Goal: Task Accomplishment & Management: Manage account settings

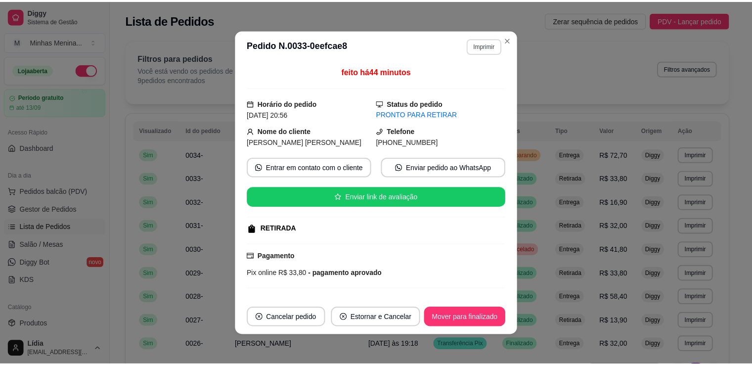
scroll to position [75, 0]
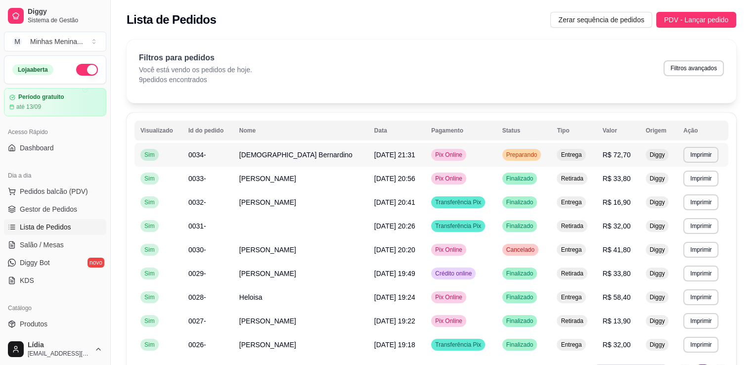
click at [441, 165] on td "Pix Online" at bounding box center [460, 155] width 71 height 24
click at [369, 145] on td "[DATE] 21:31" at bounding box center [397, 155] width 57 height 24
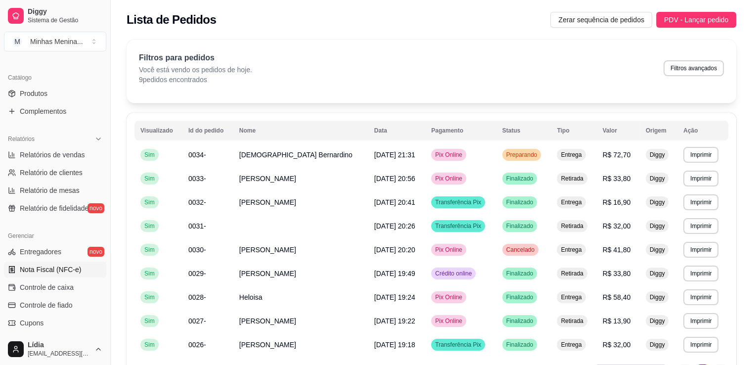
scroll to position [346, 0]
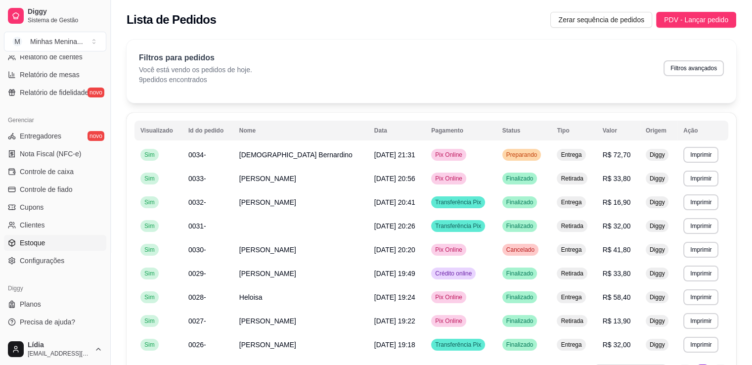
click at [51, 240] on link "Estoque" at bounding box center [55, 243] width 102 height 16
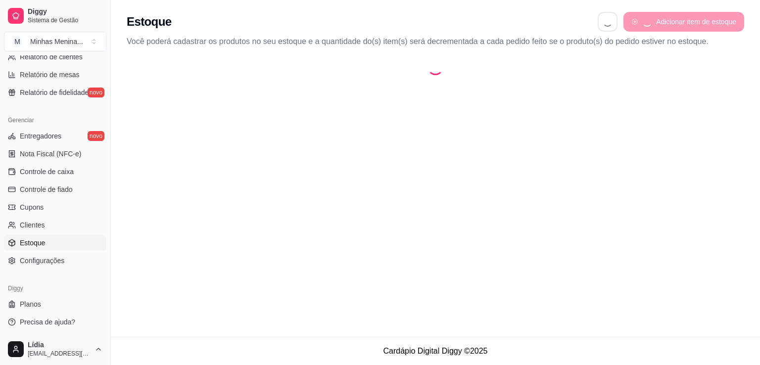
select select "QUANTITY_ORDER"
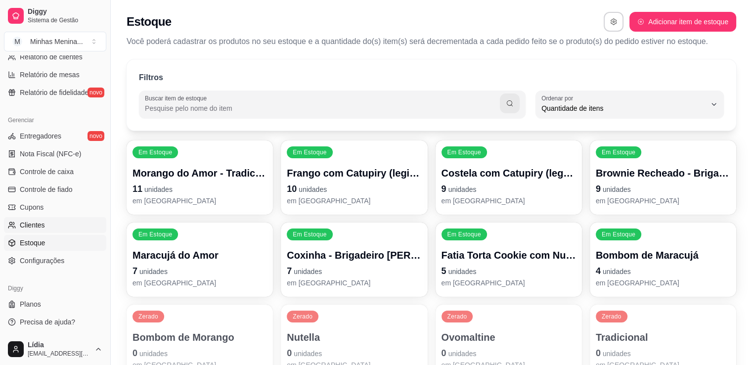
scroll to position [346, 0]
click at [52, 256] on span "Configurações" at bounding box center [42, 261] width 45 height 10
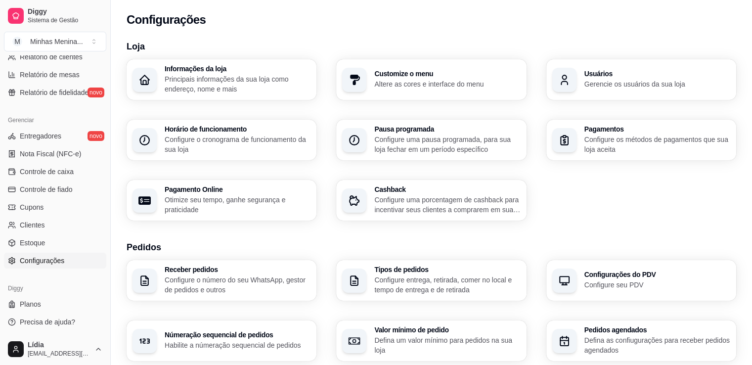
scroll to position [116, 0]
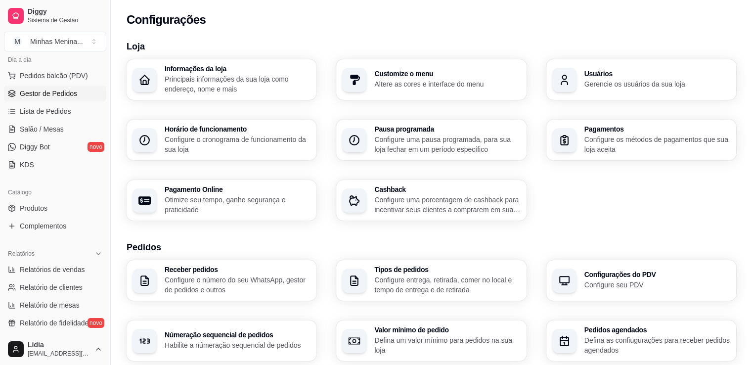
click at [54, 94] on span "Gestor de Pedidos" at bounding box center [48, 94] width 57 height 10
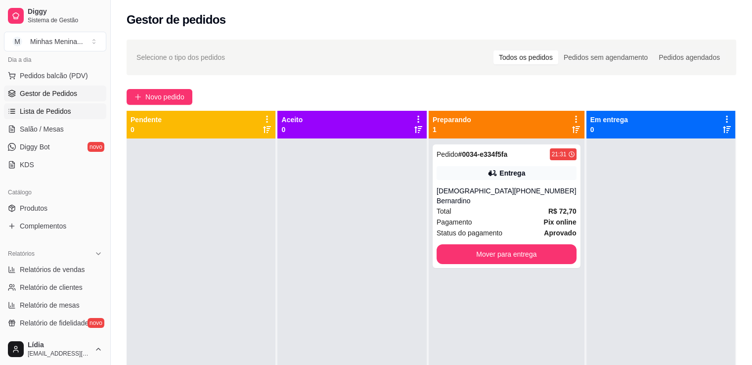
click at [59, 110] on span "Lista de Pedidos" at bounding box center [45, 111] width 51 height 10
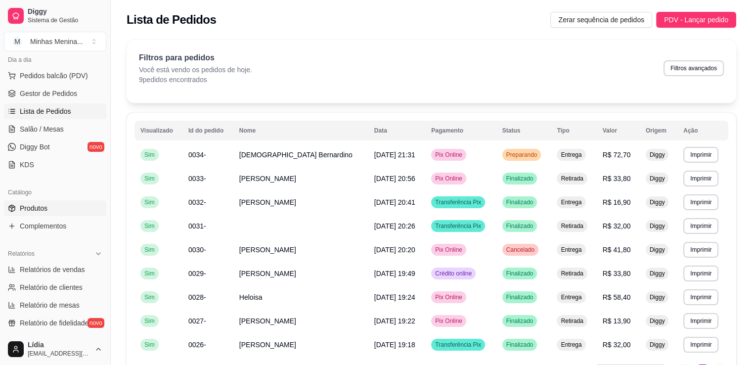
click at [47, 200] on link "Produtos" at bounding box center [55, 208] width 102 height 16
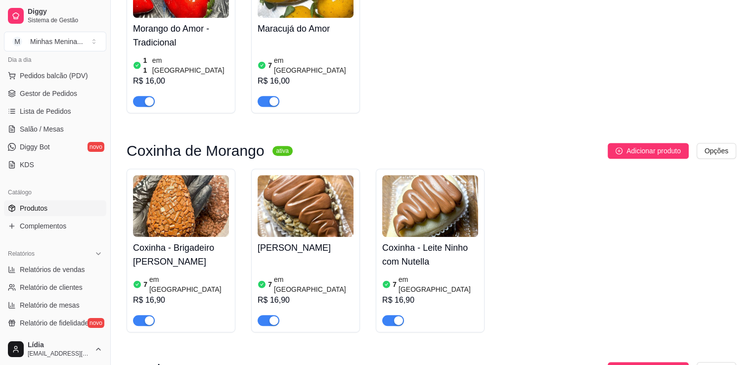
scroll to position [231, 0]
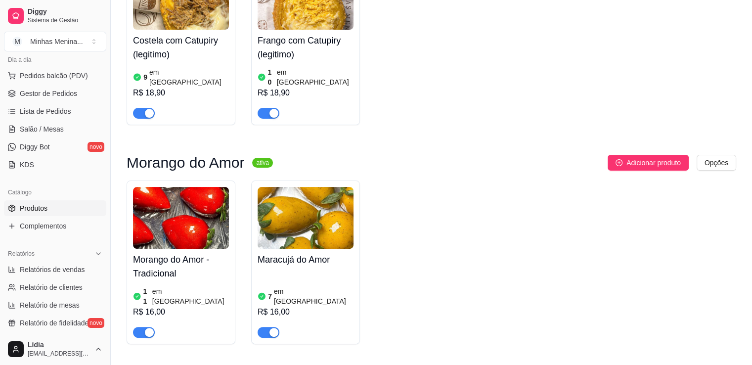
click at [179, 249] on div "Morango do Amor - Tradicional 11 em estoque R$ 16,00" at bounding box center [181, 293] width 96 height 89
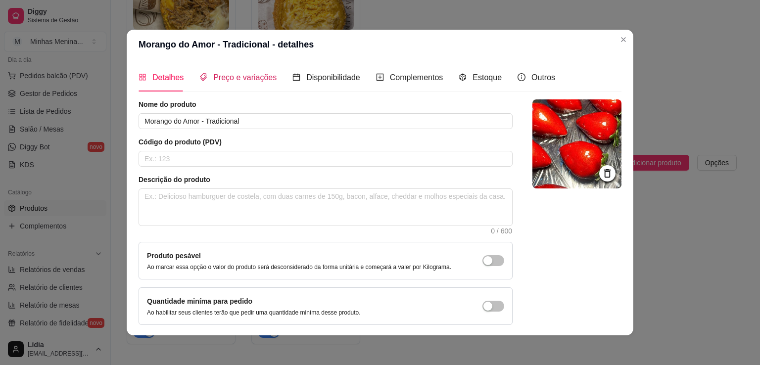
click at [235, 79] on span "Preço e variações" at bounding box center [244, 77] width 63 height 8
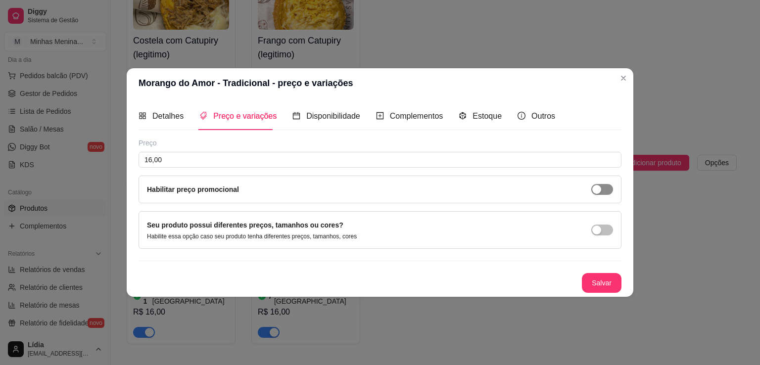
click at [602, 192] on span "button" at bounding box center [602, 189] width 22 height 11
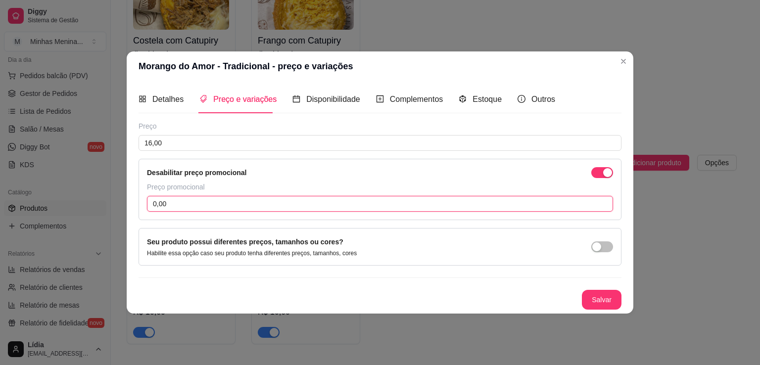
drag, startPoint x: 199, startPoint y: 199, endPoint x: 123, endPoint y: 201, distance: 76.2
click at [123, 201] on div "Morango do Amor - Tradicional - preço e variações Detalhes Preço e variações Di…" at bounding box center [380, 182] width 760 height 365
drag, startPoint x: 198, startPoint y: 202, endPoint x: 109, endPoint y: 202, distance: 89.5
click at [109, 202] on div "Morango do Amor - Tradicional - preço e variações Detalhes Preço e variações Di…" at bounding box center [380, 182] width 760 height 365
click at [190, 207] on input "14,90" at bounding box center [380, 204] width 466 height 16
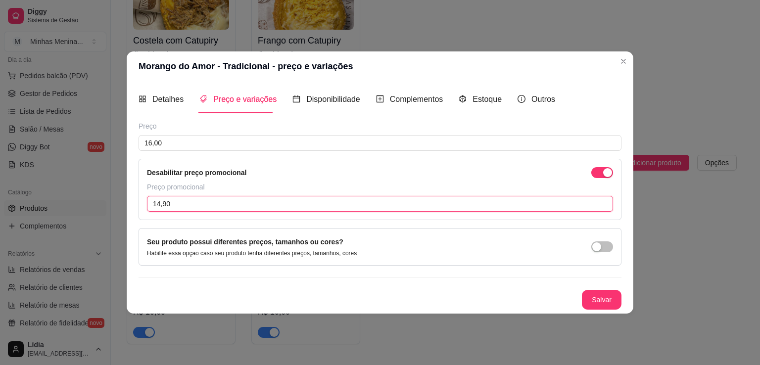
click at [190, 207] on input "14,90" at bounding box center [380, 204] width 466 height 16
drag, startPoint x: 184, startPoint y: 202, endPoint x: 132, endPoint y: 206, distance: 51.6
click at [132, 206] on div "Detalhes Preço e variações Disponibilidade Complementos Estoque Outros Nome do …" at bounding box center [380, 197] width 507 height 233
drag, startPoint x: 180, startPoint y: 202, endPoint x: 103, endPoint y: 205, distance: 77.2
click at [103, 205] on div "Morango do Amor - Tradicional - preço e variações Detalhes Preço e variações Di…" at bounding box center [380, 182] width 760 height 365
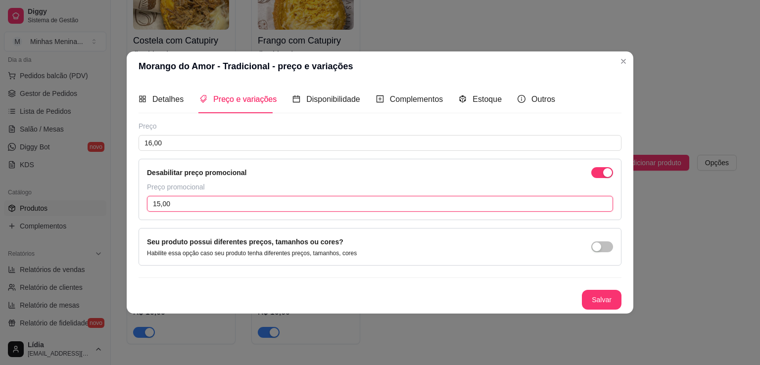
click at [239, 200] on input "15,00" at bounding box center [380, 204] width 466 height 16
drag, startPoint x: 239, startPoint y: 200, endPoint x: 108, endPoint y: 199, distance: 131.6
click at [108, 199] on div "Morango do Amor - Tradicional - preço e variações Detalhes Preço e variações Di…" at bounding box center [380, 182] width 760 height 365
type input "14,99"
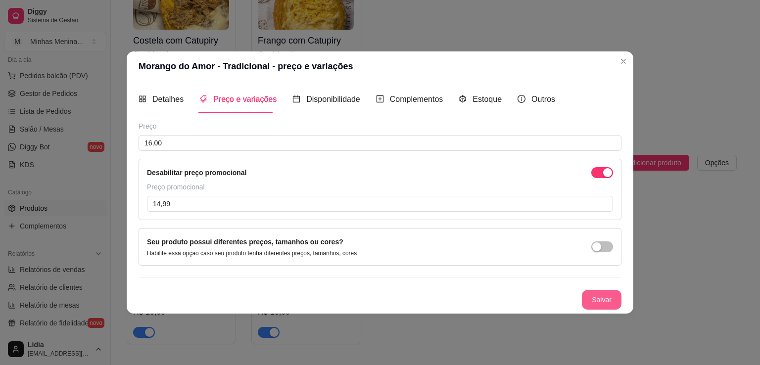
click at [606, 303] on button "Salvar" at bounding box center [602, 300] width 40 height 20
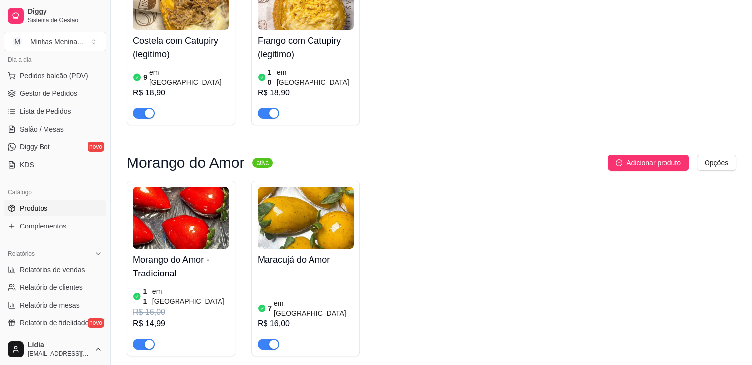
click at [294, 219] on img at bounding box center [306, 218] width 96 height 62
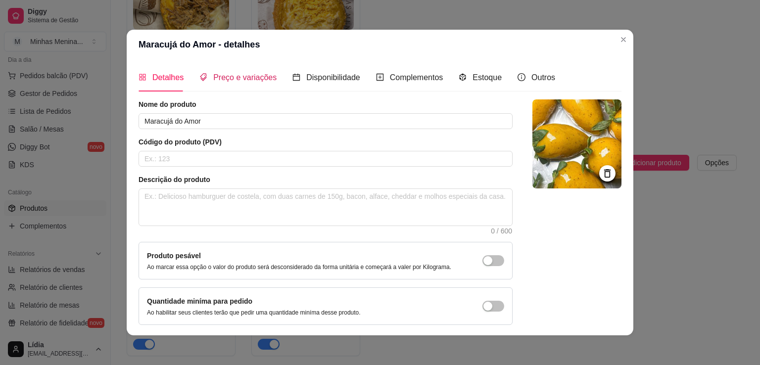
click at [245, 76] on span "Preço e variações" at bounding box center [244, 77] width 63 height 8
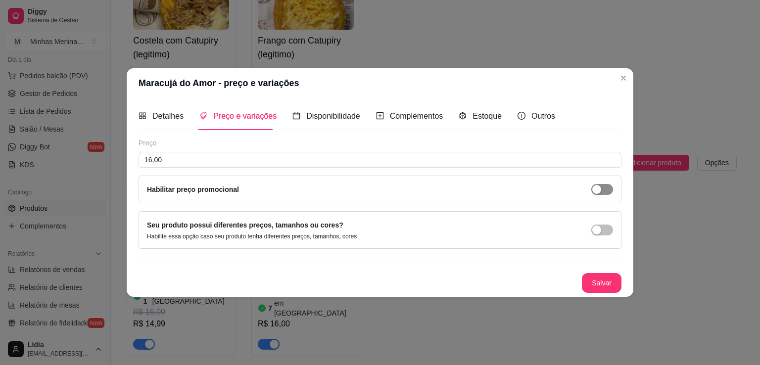
click at [606, 185] on span "button" at bounding box center [602, 189] width 22 height 11
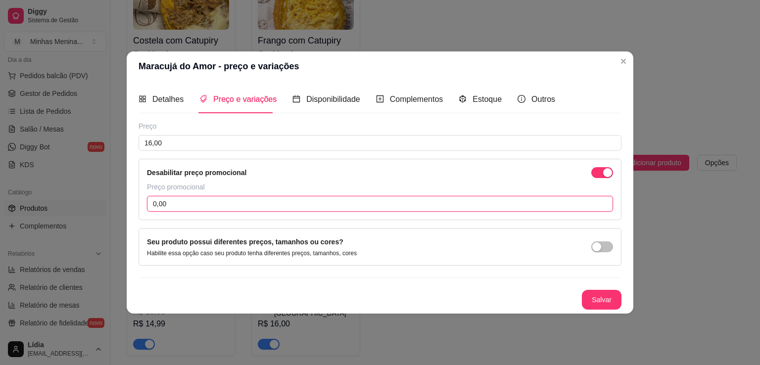
drag, startPoint x: 227, startPoint y: 198, endPoint x: 104, endPoint y: 202, distance: 122.7
click at [104, 202] on div "Maracujá do Amor - preço e variações Detalhes Preço e variações Disponibilidade…" at bounding box center [380, 182] width 760 height 365
paste input "14,99"
type input "14,99"
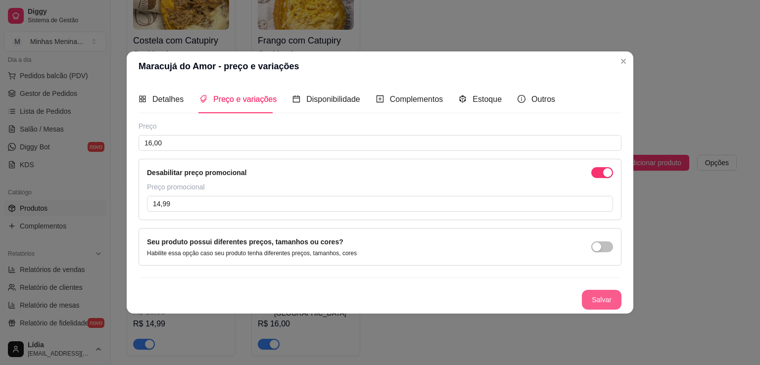
click at [607, 292] on button "Salvar" at bounding box center [602, 300] width 40 height 20
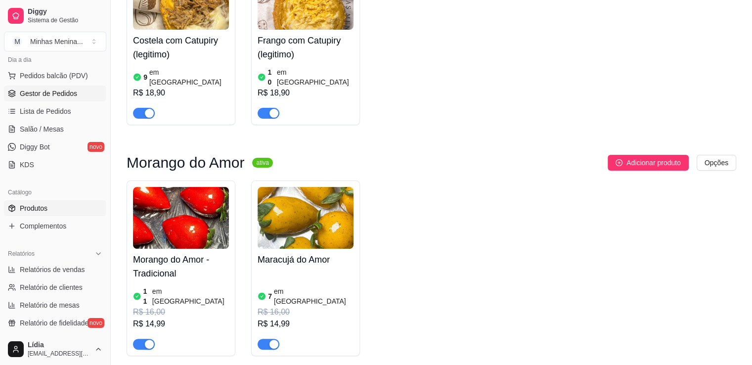
click at [40, 92] on span "Gestor de Pedidos" at bounding box center [48, 94] width 57 height 10
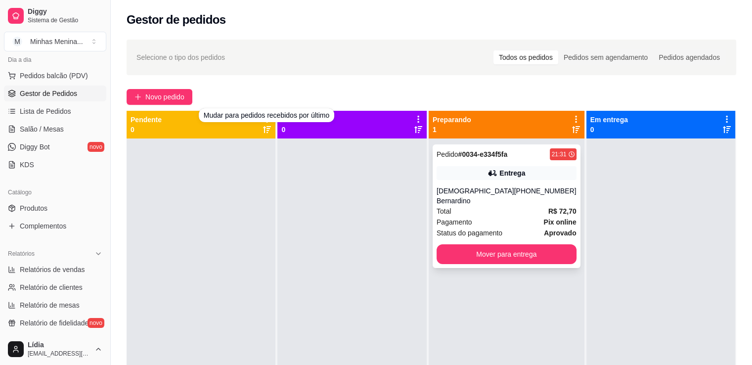
click at [532, 206] on div "Total R$ 72,70" at bounding box center [507, 211] width 140 height 11
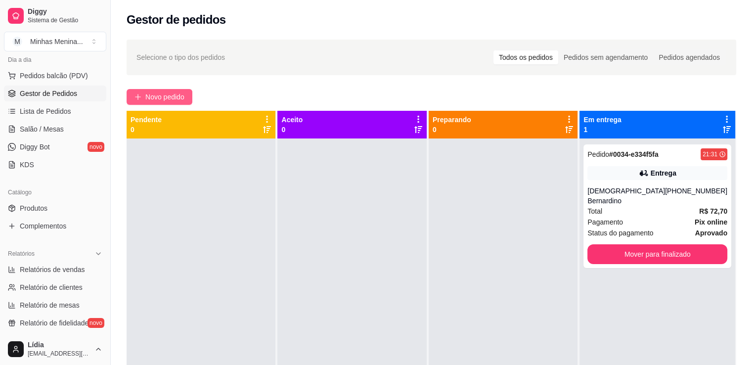
click at [180, 103] on button "Novo pedido" at bounding box center [160, 97] width 66 height 16
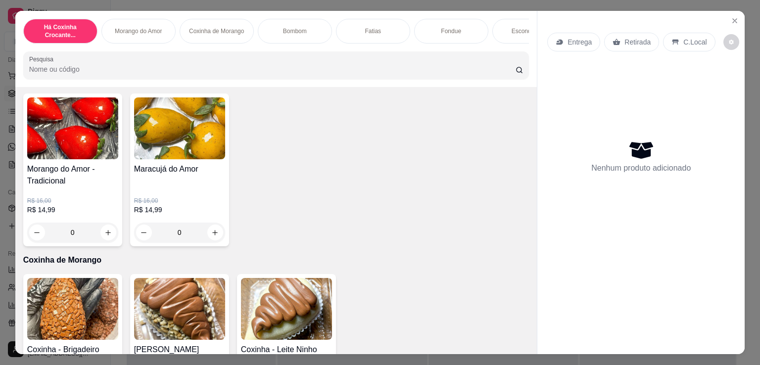
scroll to position [462, 0]
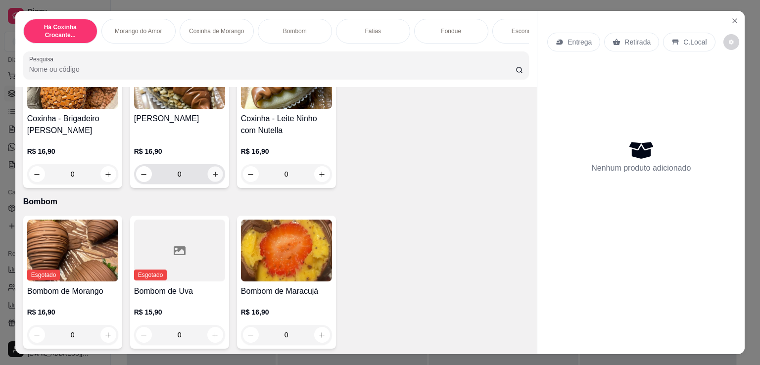
click at [207, 179] on button "increase-product-quantity" at bounding box center [214, 174] width 15 height 15
type input "1"
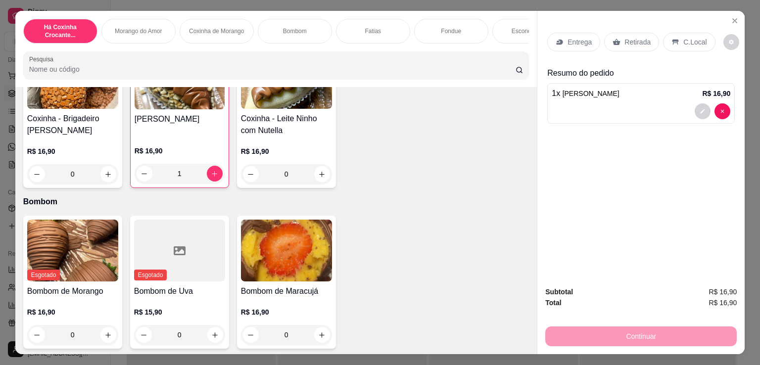
click at [618, 42] on div "Retirada" at bounding box center [631, 42] width 55 height 19
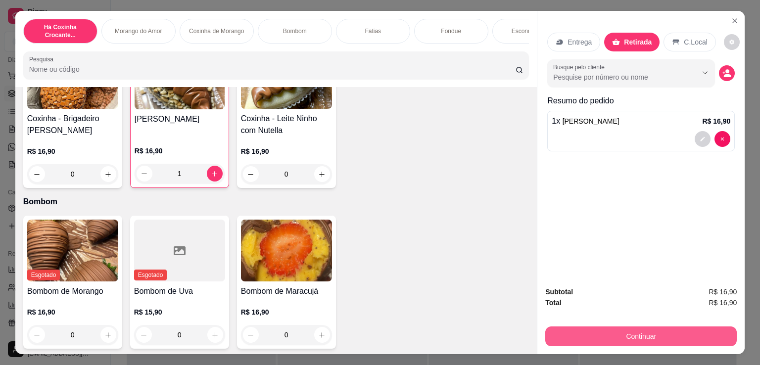
click at [605, 327] on button "Continuar" at bounding box center [640, 337] width 191 height 20
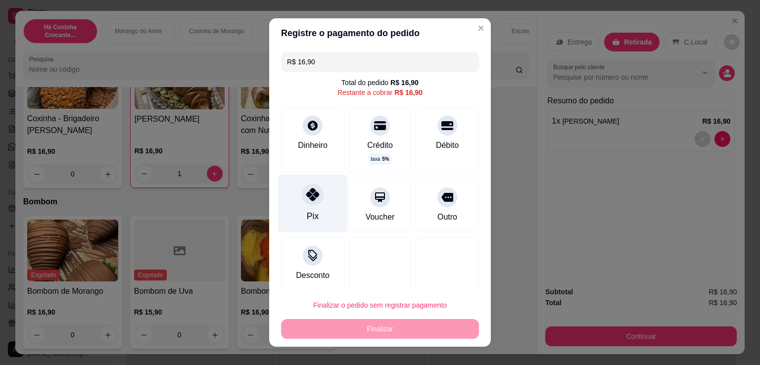
click at [307, 199] on icon at bounding box center [312, 194] width 13 height 13
type input "R$ 0,00"
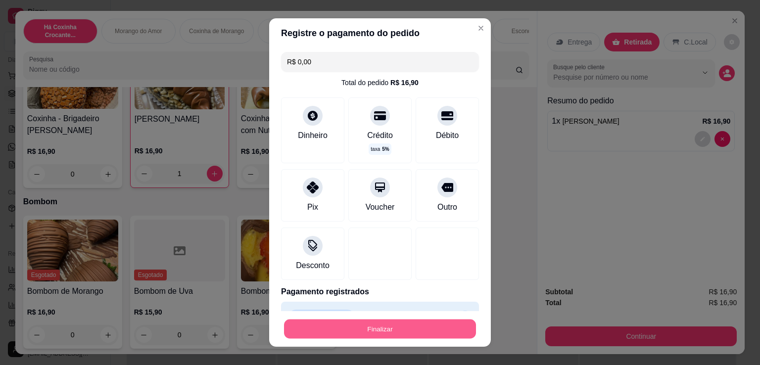
click at [373, 329] on button "Finalizar" at bounding box center [380, 329] width 192 height 19
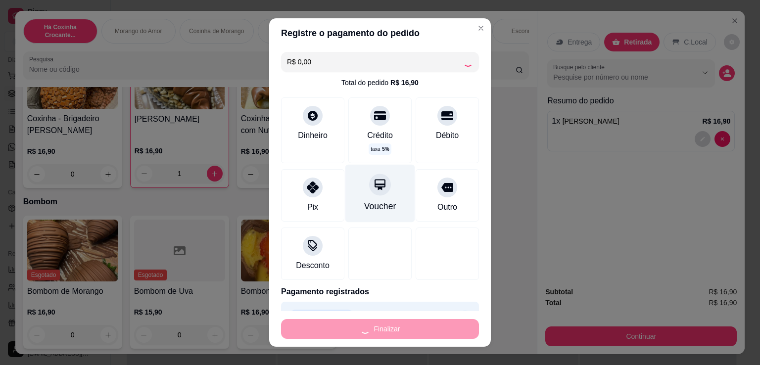
type input "0"
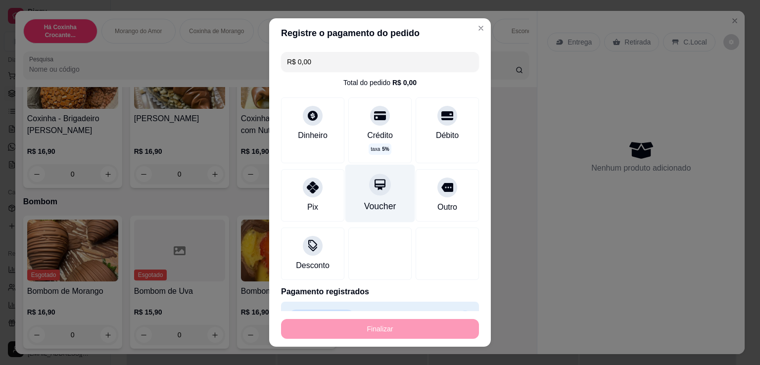
type input "-R$ 16,90"
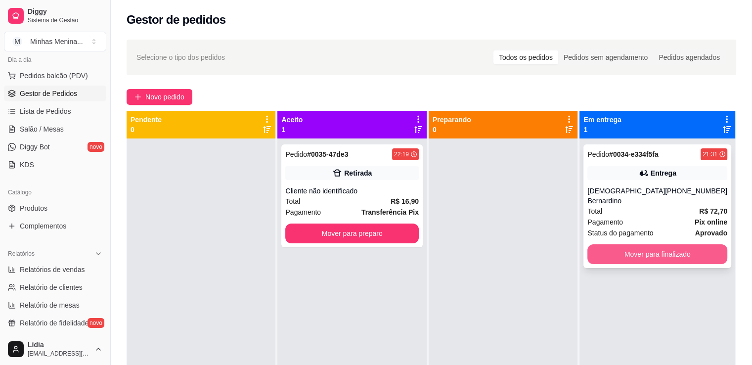
click at [629, 244] on button "Mover para finalizado" at bounding box center [658, 254] width 140 height 20
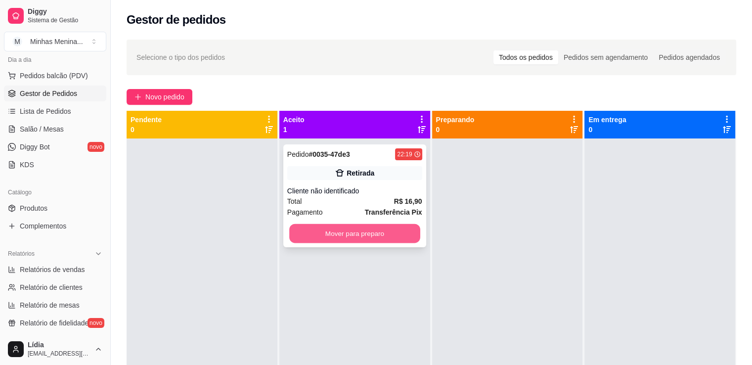
click at [394, 230] on button "Mover para preparo" at bounding box center [354, 233] width 131 height 19
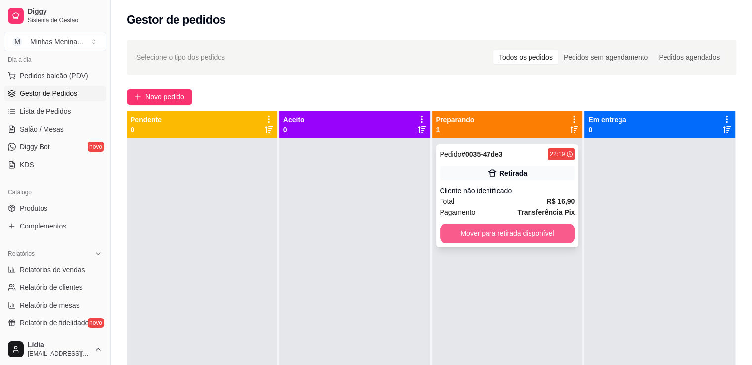
click at [491, 238] on button "Mover para retirada disponível" at bounding box center [507, 234] width 135 height 20
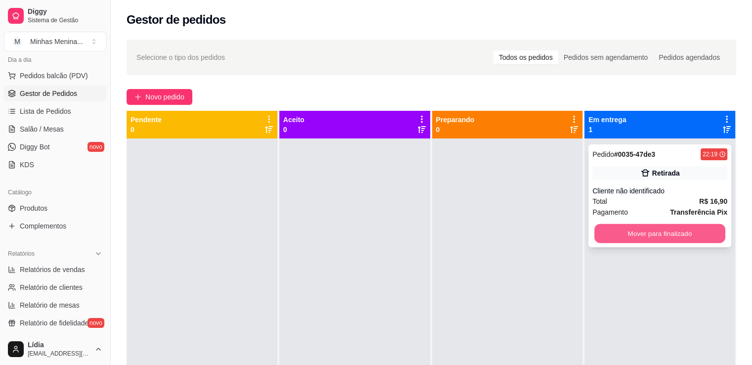
click at [623, 235] on button "Mover para finalizado" at bounding box center [660, 233] width 131 height 19
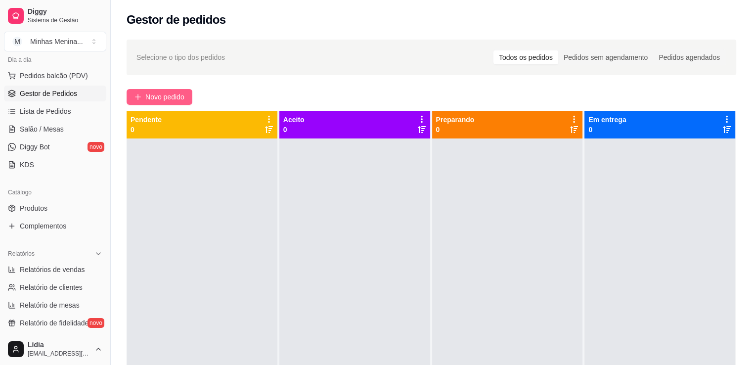
click at [159, 92] on span "Novo pedido" at bounding box center [164, 97] width 39 height 11
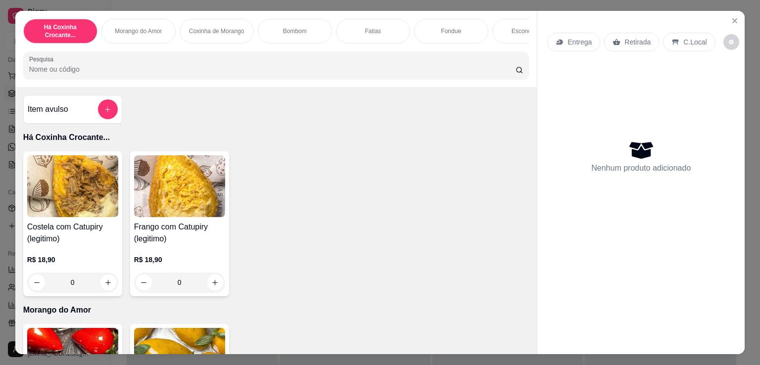
click at [209, 281] on div "0" at bounding box center [179, 283] width 91 height 20
click at [216, 281] on div "0" at bounding box center [179, 283] width 91 height 20
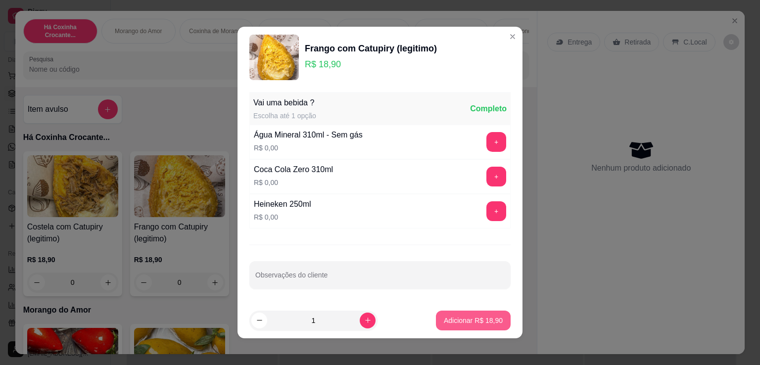
click at [481, 323] on p "Adicionar R$ 18,90" at bounding box center [473, 321] width 59 height 10
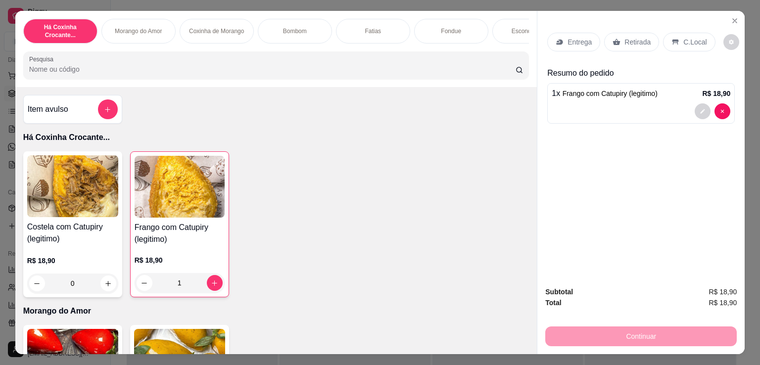
click at [206, 283] on div "1" at bounding box center [180, 283] width 90 height 20
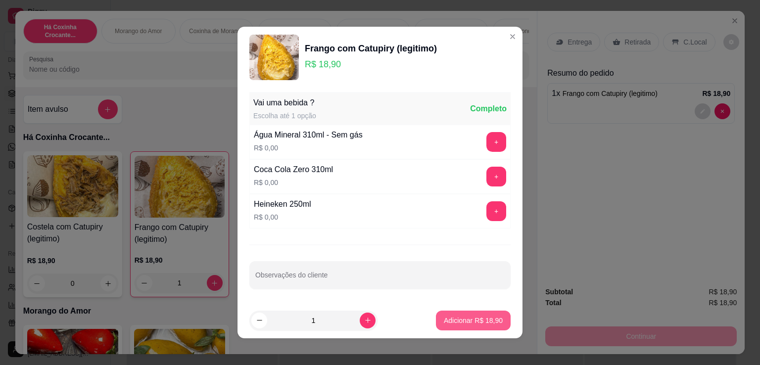
click at [465, 321] on p "Adicionar R$ 18,90" at bounding box center [473, 321] width 59 height 10
type input "2"
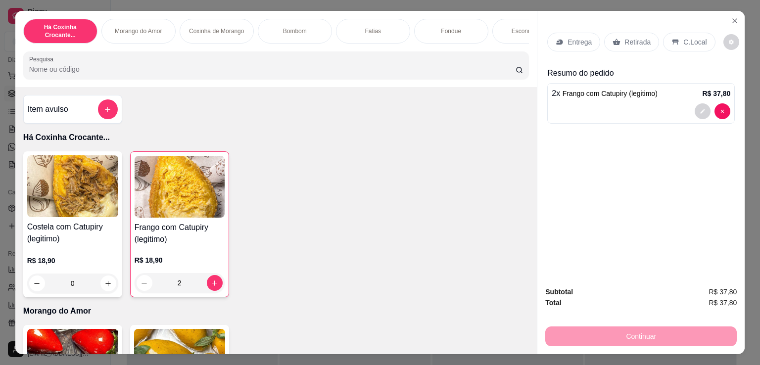
scroll to position [231, 0]
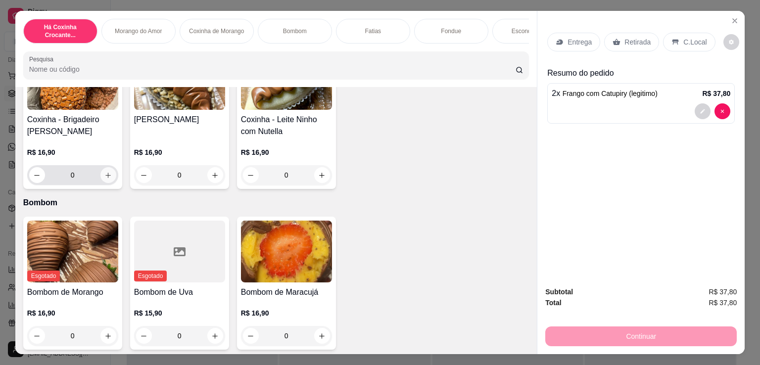
click at [107, 177] on icon "increase-product-quantity" at bounding box center [107, 175] width 7 height 7
type input "1"
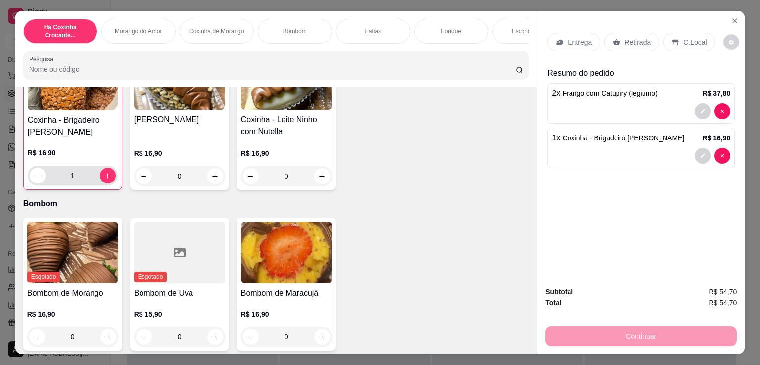
scroll to position [462, 0]
click at [557, 41] on icon at bounding box center [560, 42] width 6 height 5
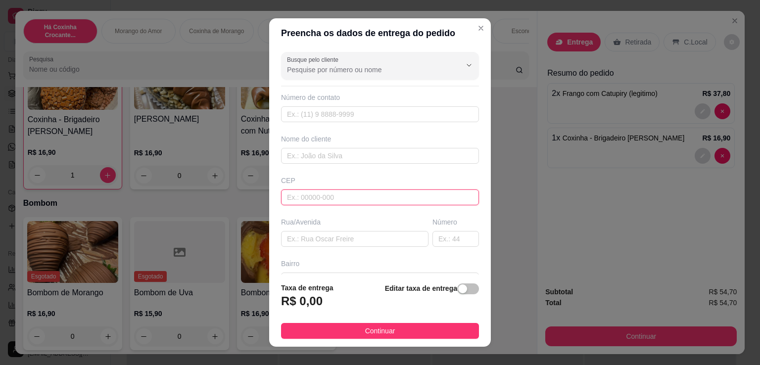
click at [321, 189] on input "text" at bounding box center [380, 197] width 198 height 16
paste input "04185080"
type input "04185080"
type input "Rua [PERSON_NAME]"
type input "Vila Liviero"
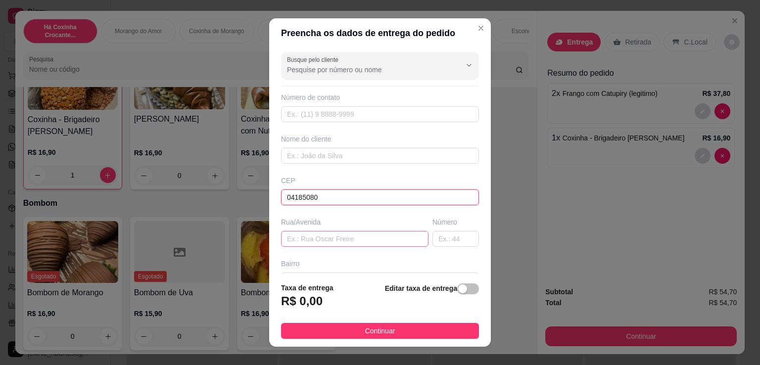
type input "[GEOGRAPHIC_DATA]"
type input "04185080"
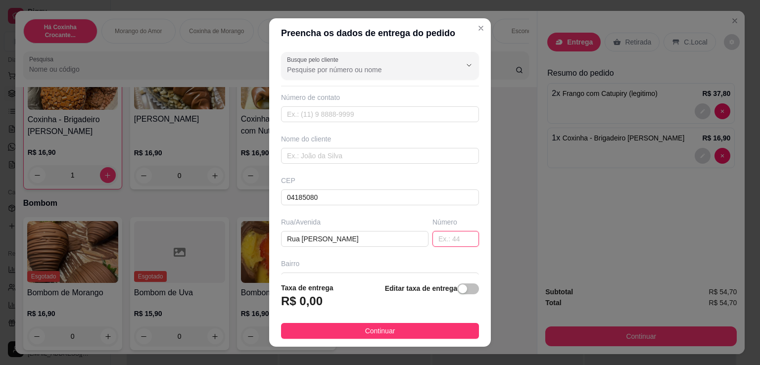
click at [433, 232] on input "text" at bounding box center [455, 239] width 47 height 16
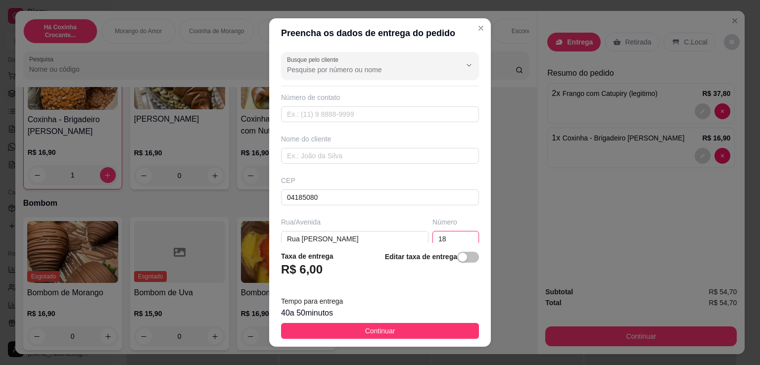
type input "18"
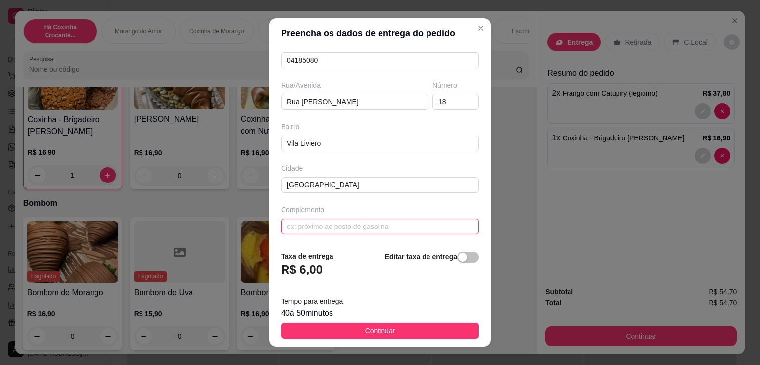
click at [333, 221] on input "text" at bounding box center [380, 227] width 198 height 16
paste input "Adega"
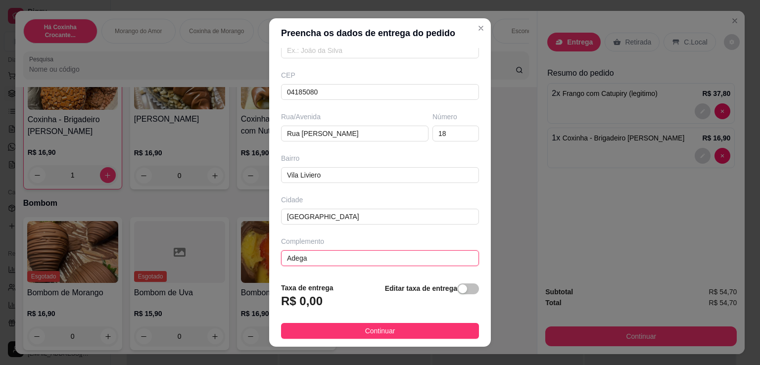
paste input "Kombinados"
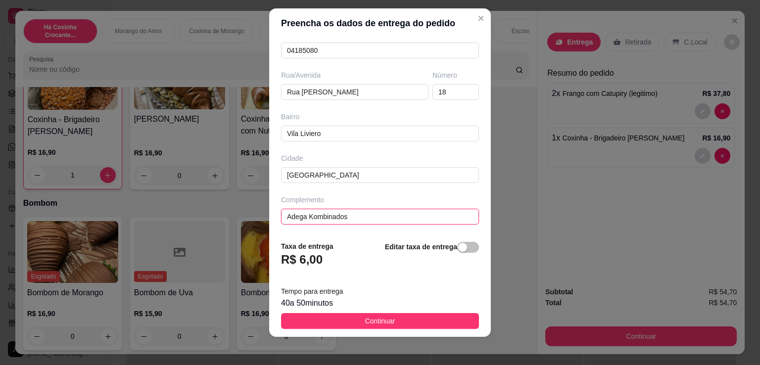
scroll to position [13, 0]
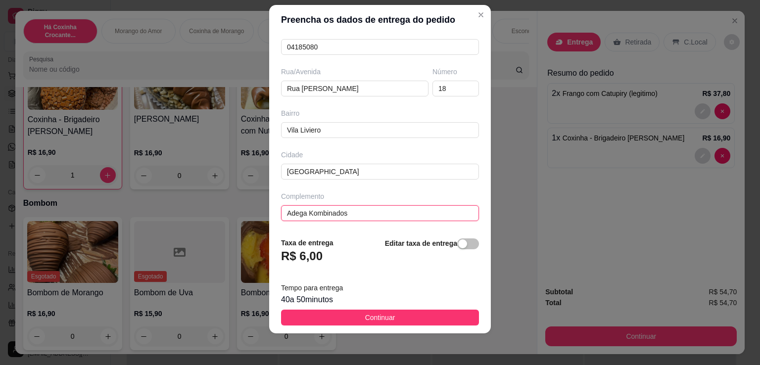
type input "Adega Kombinados"
click at [314, 258] on h3 "R$ 6,00" at bounding box center [302, 256] width 42 height 16
drag, startPoint x: 456, startPoint y: 245, endPoint x: 420, endPoint y: 250, distance: 36.9
click at [457, 244] on button "button" at bounding box center [468, 243] width 22 height 11
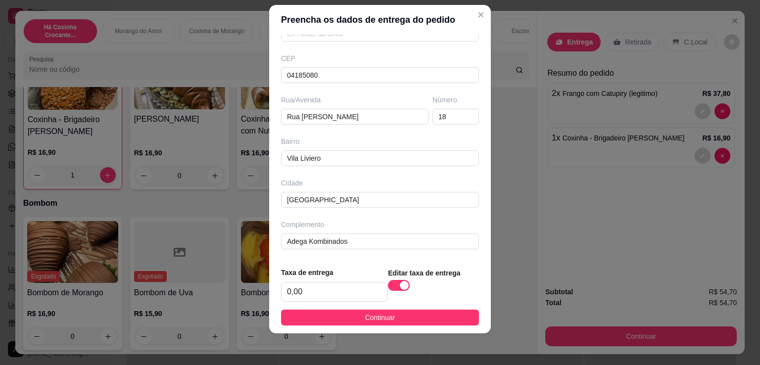
scroll to position [107, 0]
drag, startPoint x: 319, startPoint y: 290, endPoint x: 223, endPoint y: 289, distance: 95.5
click at [224, 291] on div "Preencha os dados de entrega do pedido Busque pelo cliente Número de contato No…" at bounding box center [380, 182] width 760 height 365
type input "7,00"
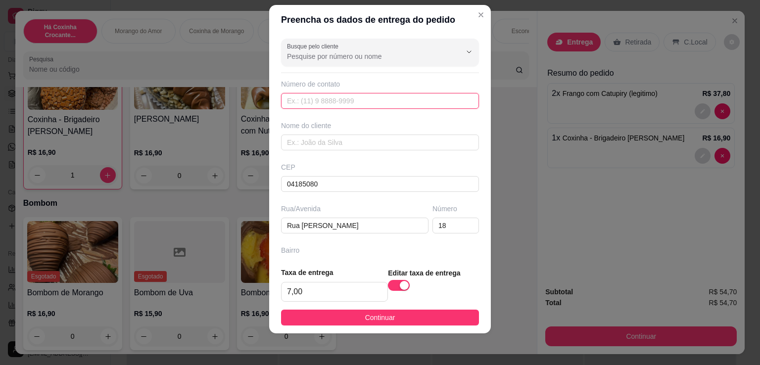
click at [335, 102] on input "text" at bounding box center [380, 101] width 198 height 16
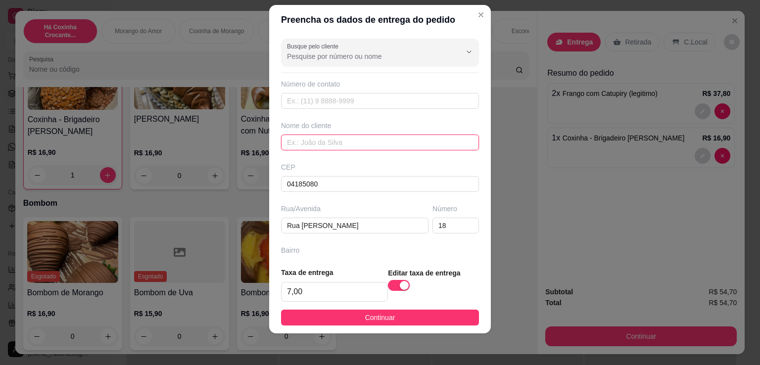
click at [325, 140] on input "text" at bounding box center [380, 143] width 198 height 16
paste input "[PERSON_NAME]"
type input "[PERSON_NAME]"
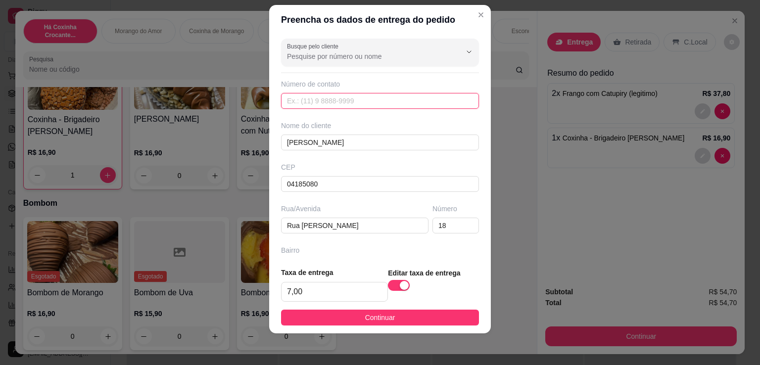
click at [354, 98] on input "text" at bounding box center [380, 101] width 198 height 16
paste input "[PHONE_NUMBER]"
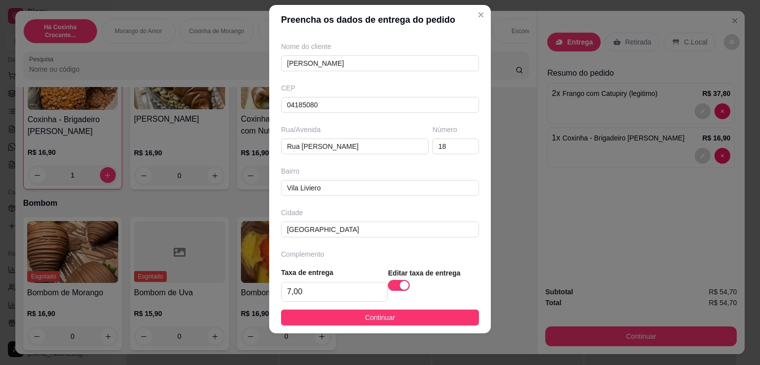
scroll to position [107, 0]
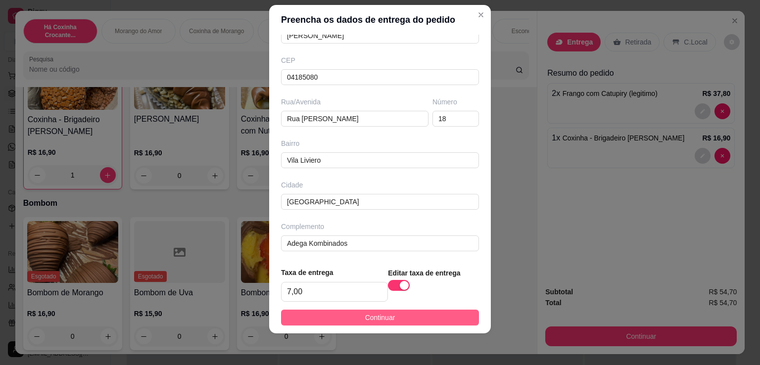
type input "[PHONE_NUMBER]"
click at [346, 322] on button "Continuar" at bounding box center [380, 318] width 198 height 16
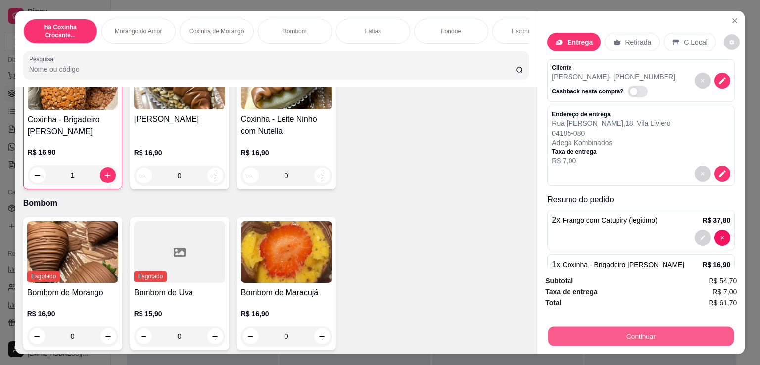
click at [631, 330] on button "Continuar" at bounding box center [641, 336] width 186 height 19
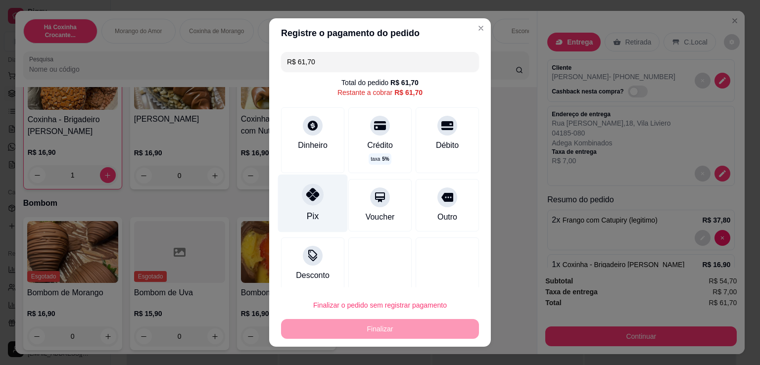
click at [313, 220] on div "Pix" at bounding box center [313, 204] width 70 height 58
type input "R$ 0,00"
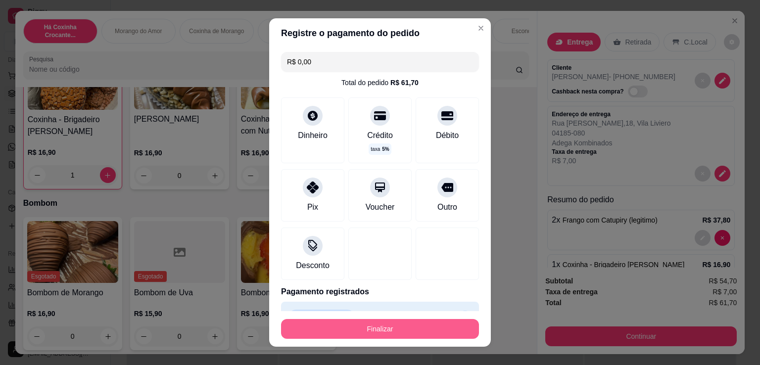
click at [362, 324] on button "Finalizar" at bounding box center [380, 329] width 198 height 20
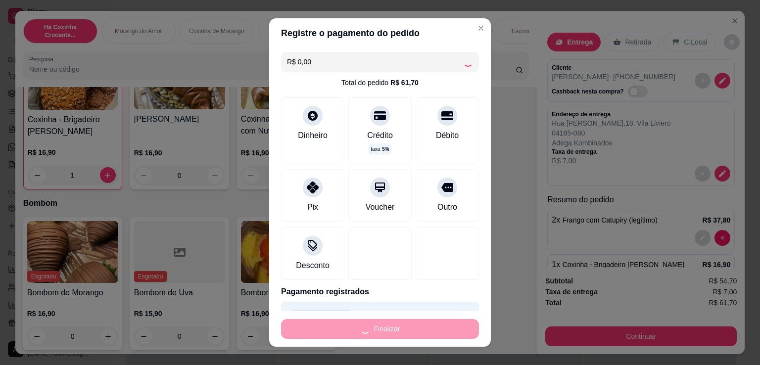
type input "0"
type input "-R$ 61,70"
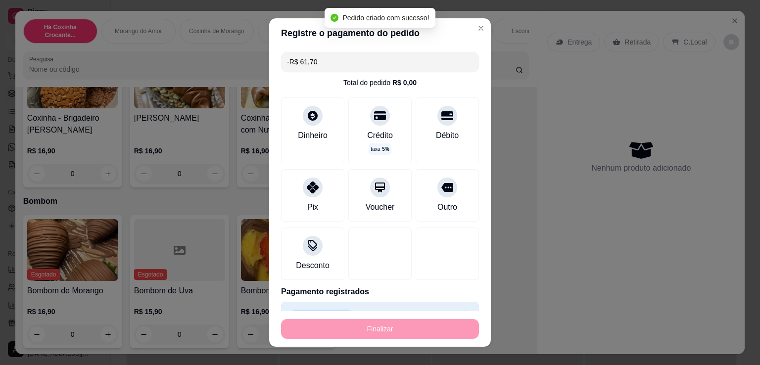
scroll to position [461, 0]
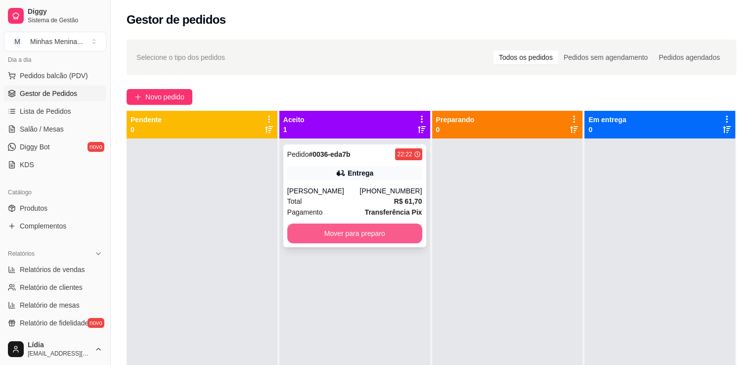
click at [365, 238] on button "Mover para preparo" at bounding box center [354, 234] width 135 height 20
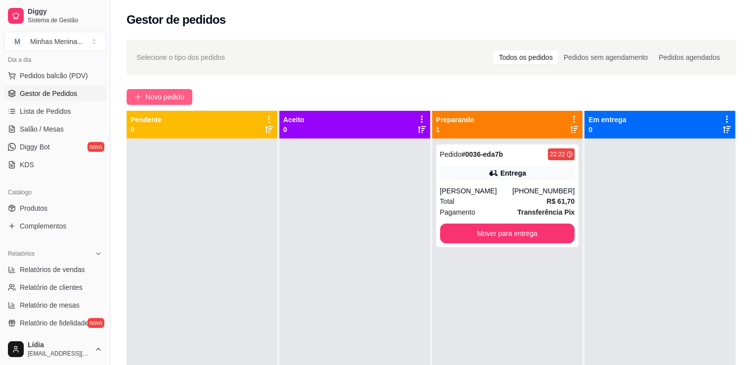
click at [177, 95] on span "Novo pedido" at bounding box center [164, 97] width 39 height 11
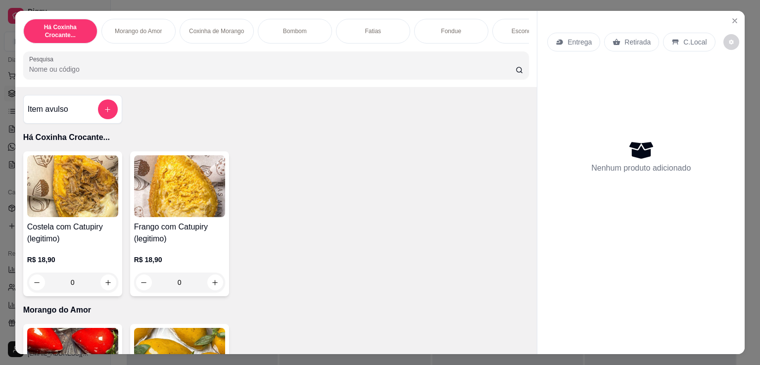
scroll to position [231, 0]
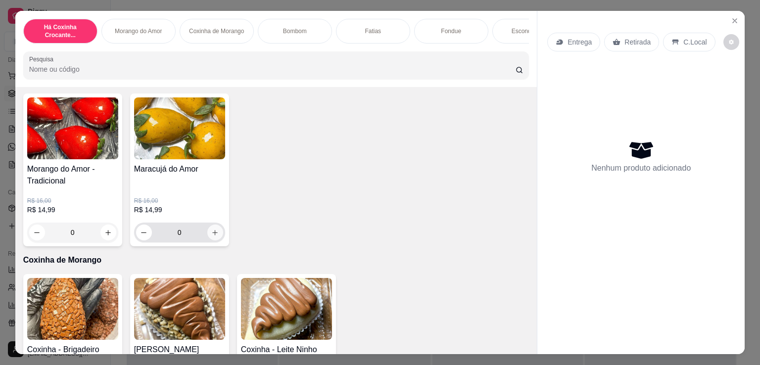
click at [209, 231] on button "increase-product-quantity" at bounding box center [215, 233] width 16 height 16
type input "1"
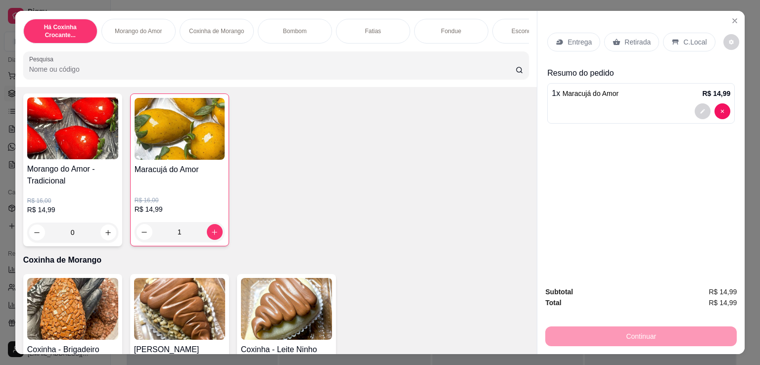
scroll to position [462, 0]
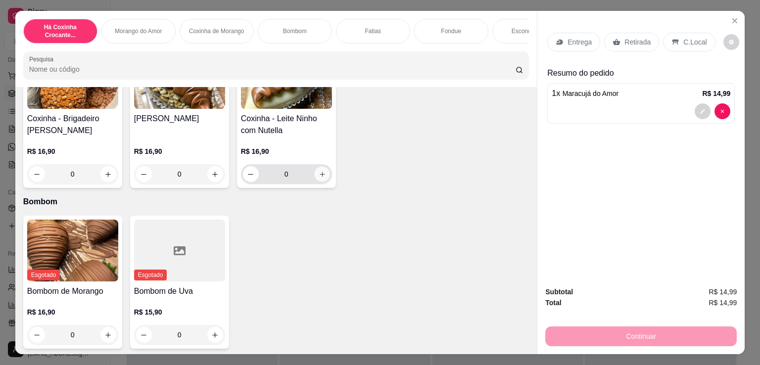
click at [321, 178] on icon "increase-product-quantity" at bounding box center [321, 174] width 7 height 7
type input "1"
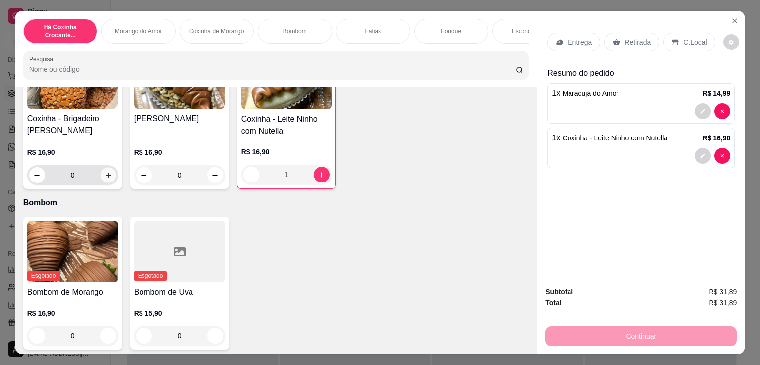
click at [107, 177] on icon "increase-product-quantity" at bounding box center [107, 175] width 7 height 7
type input "1"
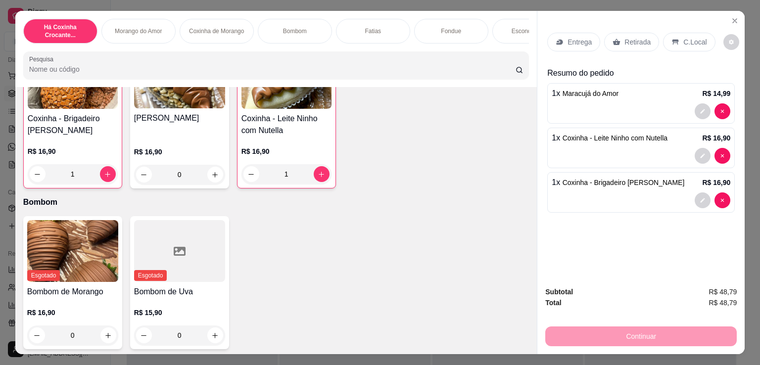
click at [580, 44] on div "Entrega" at bounding box center [573, 42] width 53 height 19
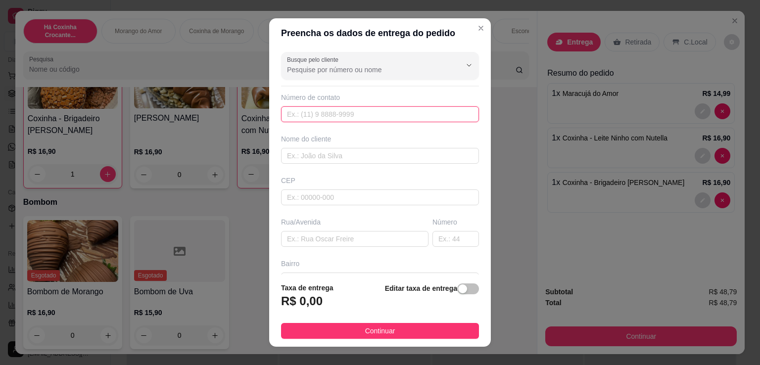
click at [336, 111] on input "text" at bounding box center [380, 114] width 198 height 16
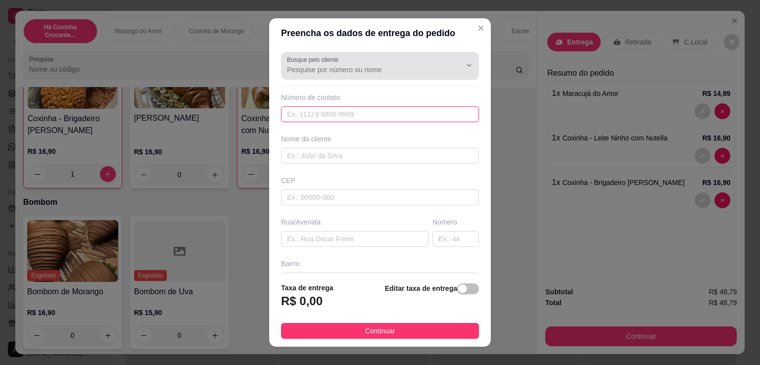
paste input "text"
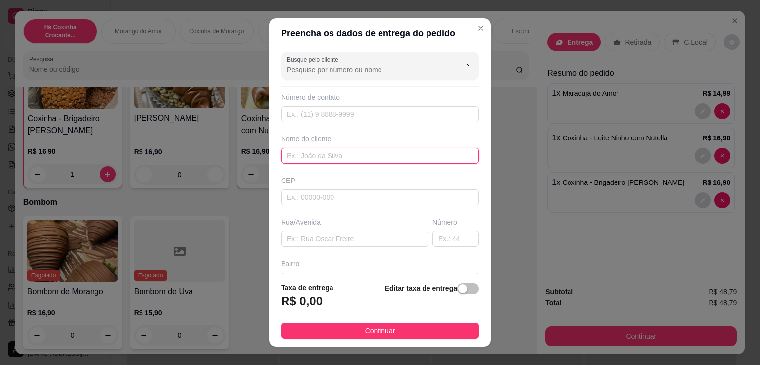
click at [328, 161] on input "text" at bounding box center [380, 156] width 198 height 16
paste input "alexhortfrutnae"
type input "alexhortfrutnae"
click at [368, 113] on input "text" at bounding box center [380, 114] width 198 height 16
paste input "[PHONE_NUMBER]"
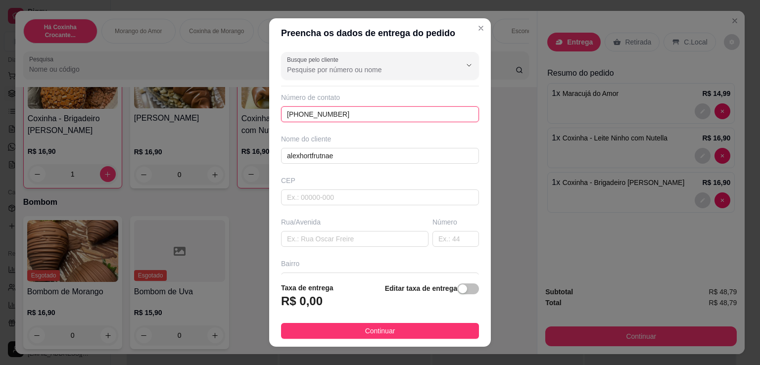
type input "[PHONE_NUMBER]"
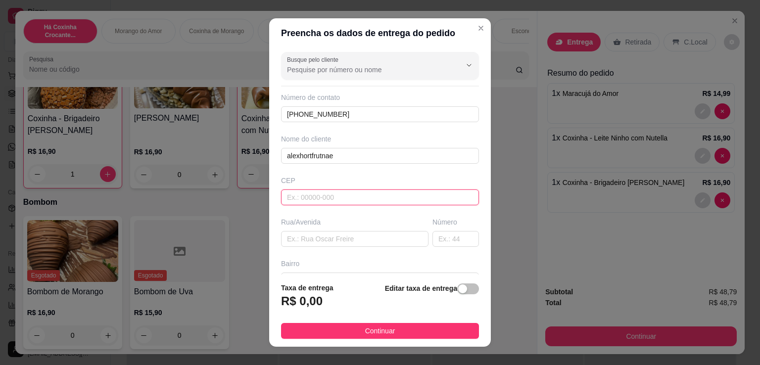
click at [334, 198] on input "text" at bounding box center [380, 197] width 198 height 16
paste input "04185050"
type input "04185050"
type input "Rua [PERSON_NAME]"
type input "Vila Liviero"
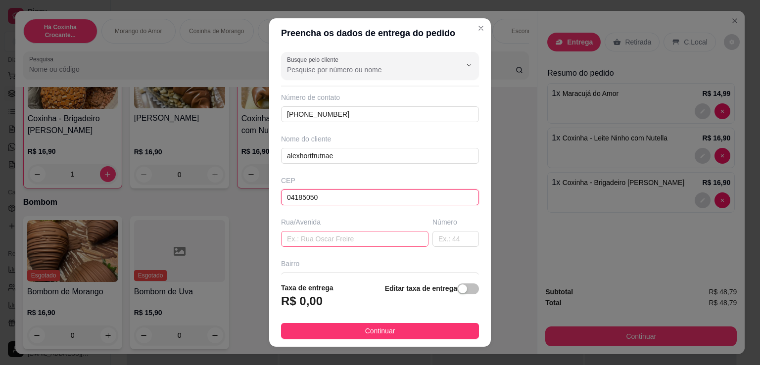
type input "[GEOGRAPHIC_DATA]"
type input "04185050"
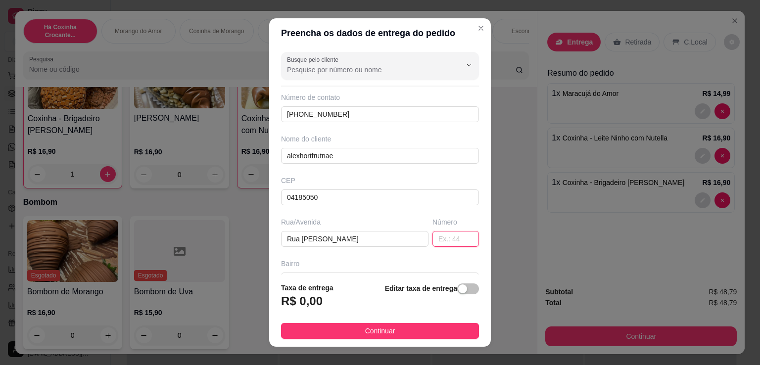
drag, startPoint x: 425, startPoint y: 238, endPoint x: 335, endPoint y: 12, distance: 243.3
click at [432, 238] on input "text" at bounding box center [455, 239] width 47 height 16
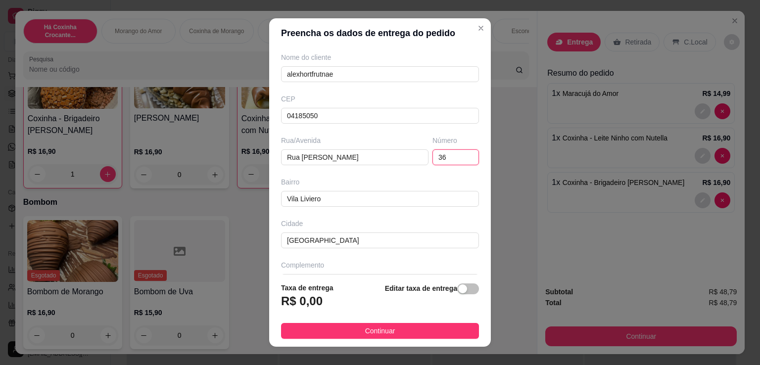
scroll to position [94, 0]
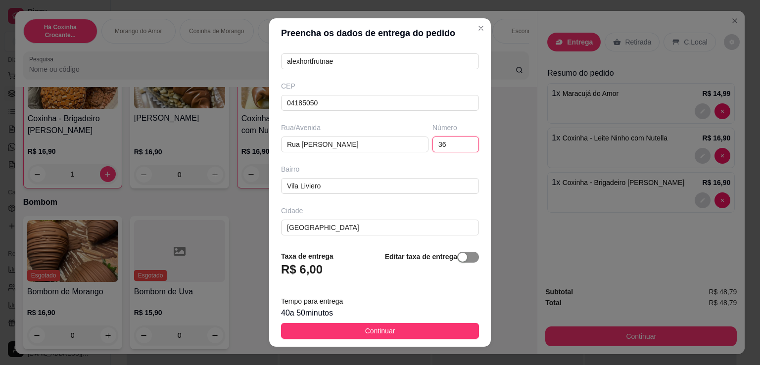
type input "36"
click at [458, 257] on div "button" at bounding box center [462, 257] width 9 height 9
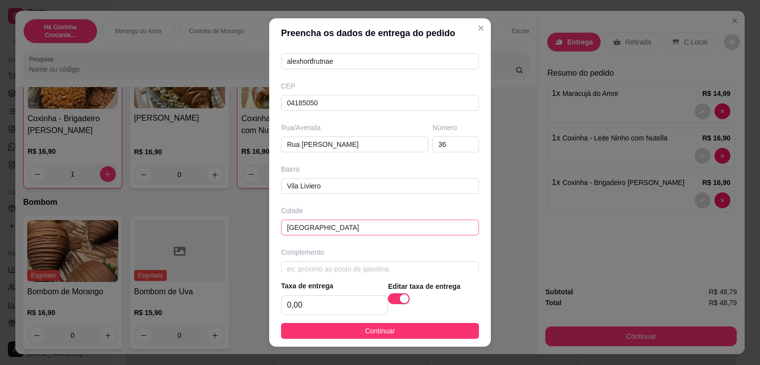
scroll to position [107, 0]
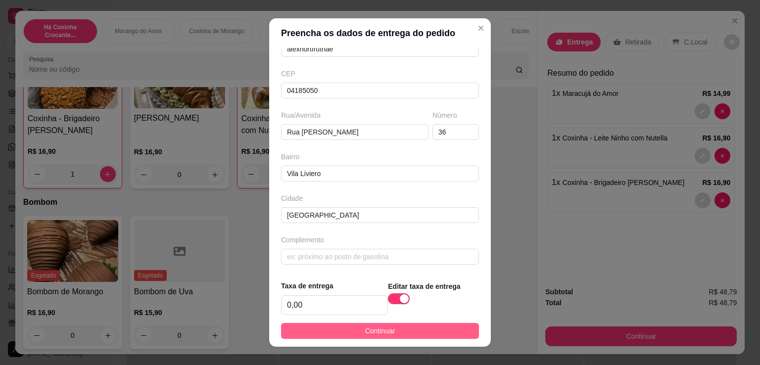
click at [365, 328] on span "Continuar" at bounding box center [380, 331] width 30 height 11
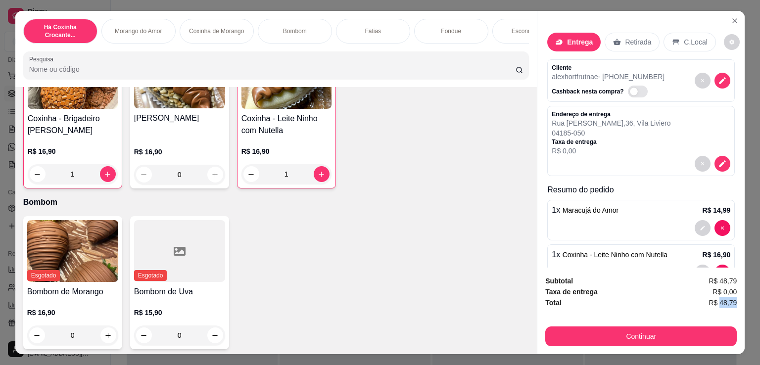
drag, startPoint x: 717, startPoint y: 300, endPoint x: 739, endPoint y: 293, distance: 22.2
click at [739, 293] on div "Subtotal R$ 48,79 Taxa de entrega R$ 0,00 Total R$ 48,79 Continuar" at bounding box center [640, 311] width 207 height 87
copy span "48,79"
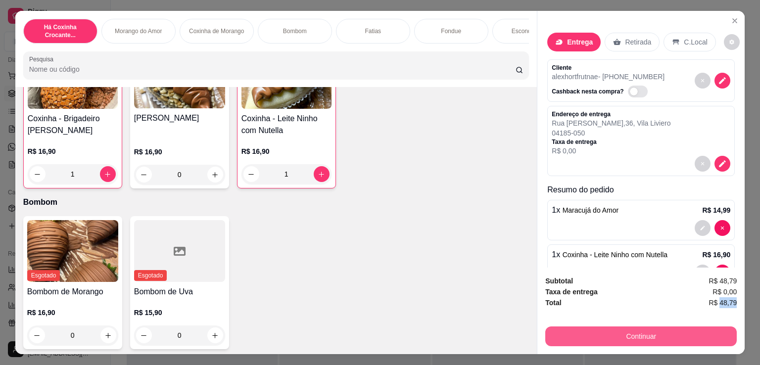
click at [600, 336] on button "Continuar" at bounding box center [640, 337] width 191 height 20
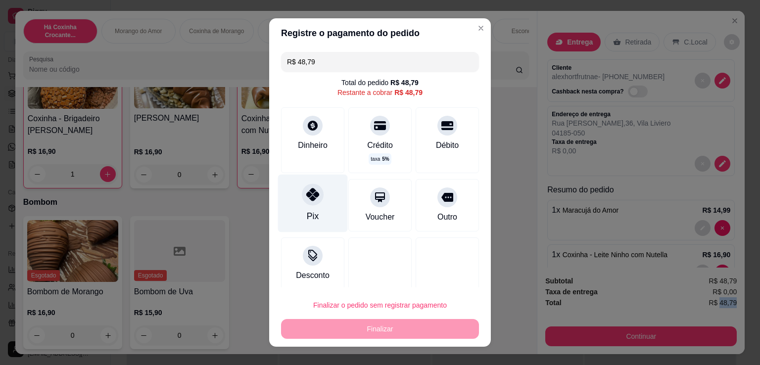
click at [304, 208] on div "Pix" at bounding box center [313, 204] width 70 height 58
type input "R$ 0,00"
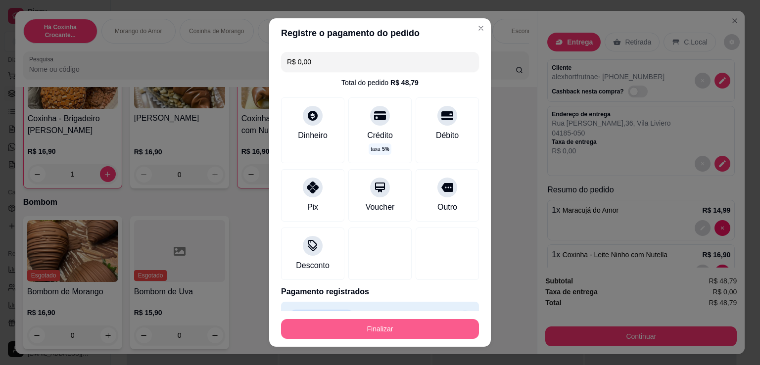
click at [359, 328] on button "Finalizar" at bounding box center [380, 329] width 198 height 20
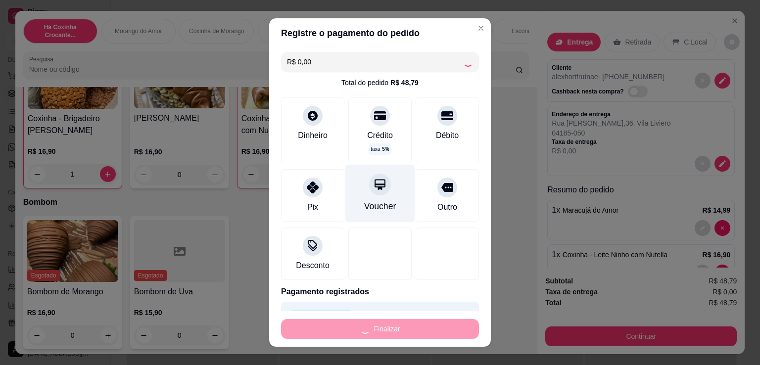
type input "0"
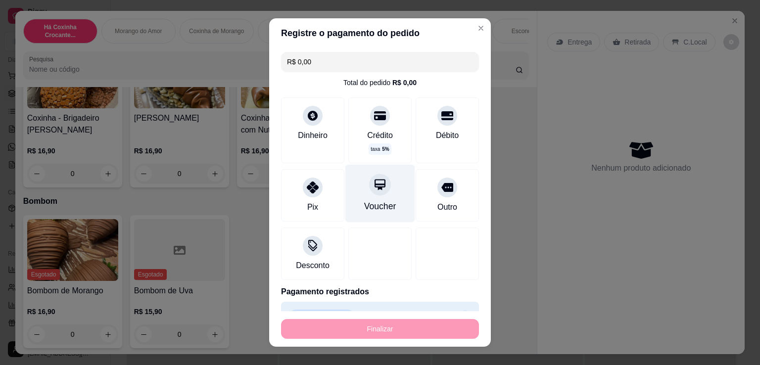
type input "-R$ 48,79"
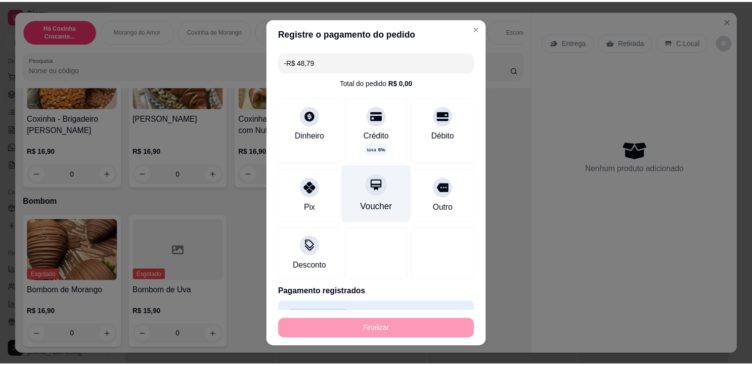
scroll to position [462, 0]
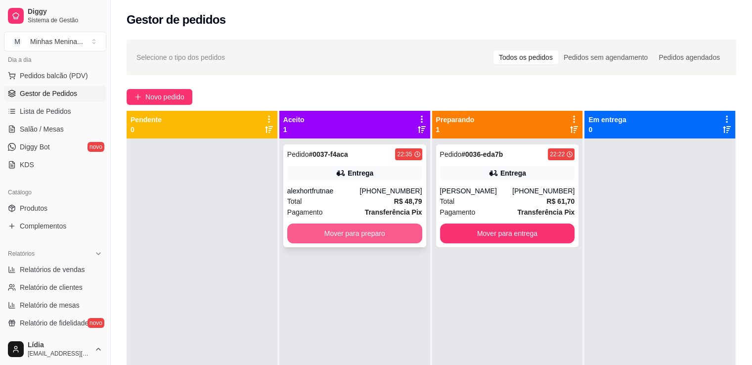
click at [391, 238] on button "Mover para preparo" at bounding box center [354, 234] width 135 height 20
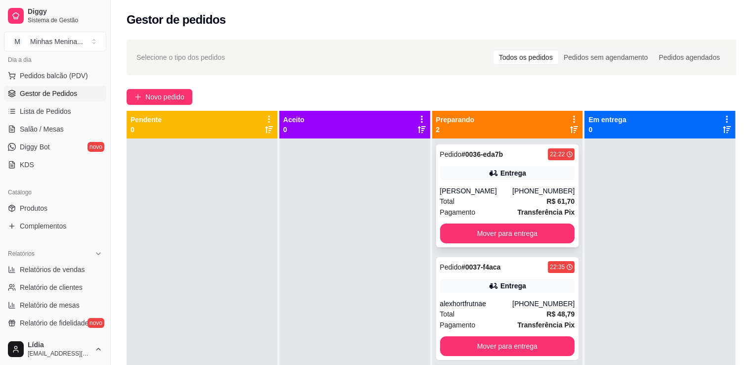
click at [475, 196] on div "Total R$ 61,70" at bounding box center [507, 201] width 135 height 11
click at [58, 206] on link "Produtos" at bounding box center [55, 208] width 102 height 16
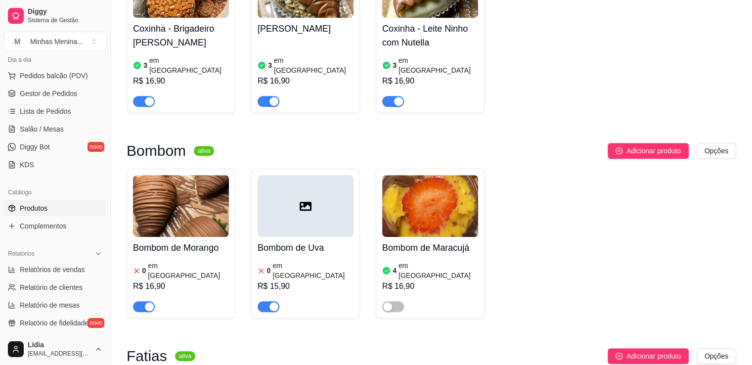
scroll to position [462, 0]
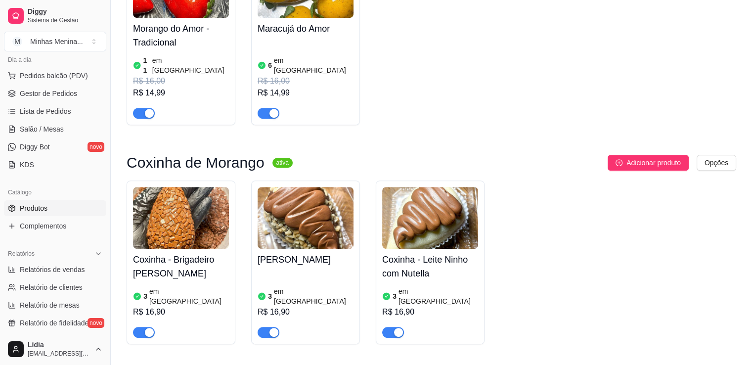
click at [184, 204] on img at bounding box center [181, 218] width 96 height 62
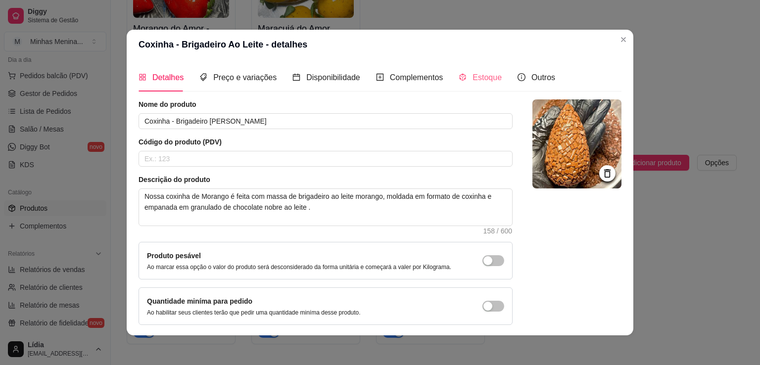
click at [475, 85] on div "Estoque" at bounding box center [480, 77] width 43 height 28
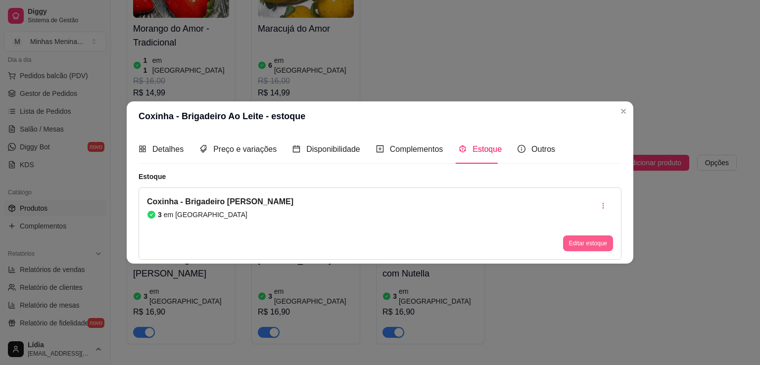
click at [589, 243] on button "Editar estoque" at bounding box center [588, 243] width 50 height 16
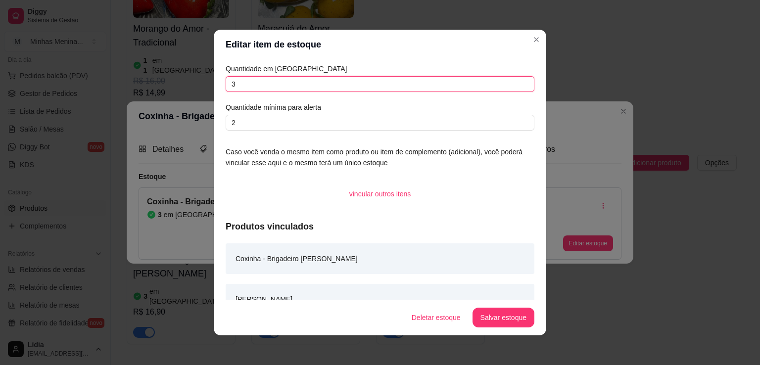
drag, startPoint x: 250, startPoint y: 86, endPoint x: 145, endPoint y: 86, distance: 104.9
click at [145, 86] on div "Editar item de estoque Quantidade em estoque 3 Quantidade mínima para alerta 2 …" at bounding box center [380, 182] width 760 height 365
type input "0"
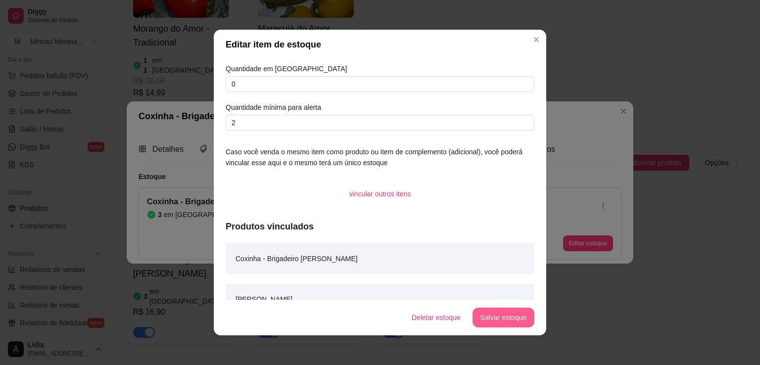
click at [499, 312] on button "Salvar estoque" at bounding box center [503, 318] width 62 height 20
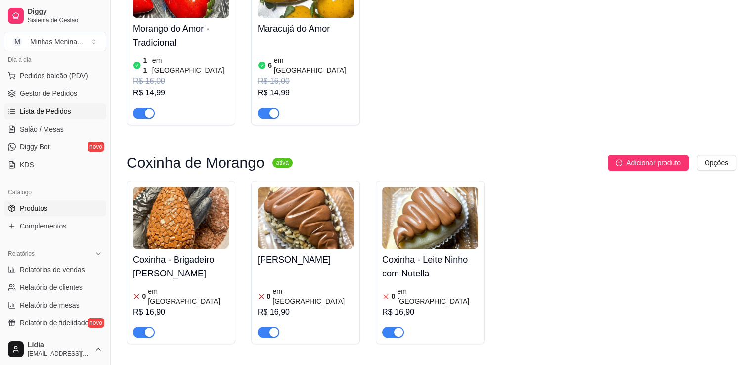
click at [47, 118] on link "Lista de Pedidos" at bounding box center [55, 111] width 102 height 16
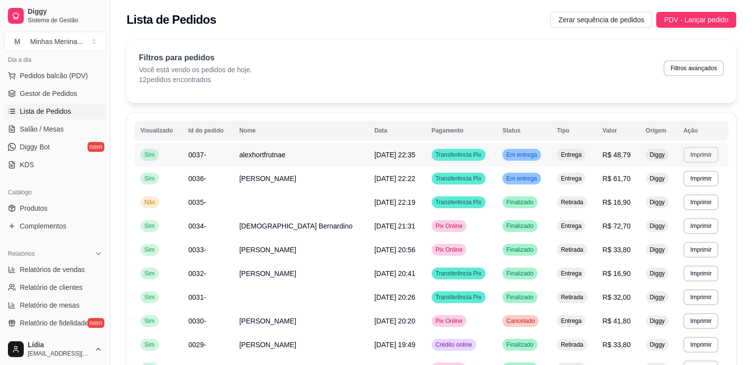
click at [704, 155] on button "Imprimir" at bounding box center [701, 155] width 35 height 16
click at [696, 186] on button "IMPRESSORA POS58" at bounding box center [678, 189] width 72 height 15
click at [700, 159] on button "Imprimir" at bounding box center [701, 155] width 35 height 16
click at [695, 188] on button "IMPRESSORA POS58" at bounding box center [678, 190] width 74 height 16
click at [697, 177] on button "Imprimir" at bounding box center [701, 179] width 35 height 16
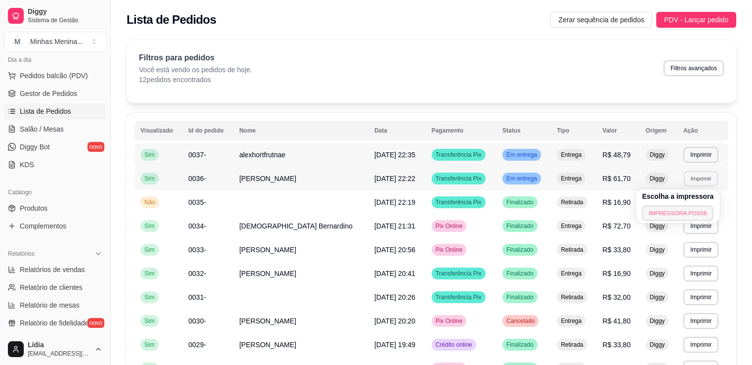
click at [682, 209] on button "IMPRESSORA POS58" at bounding box center [678, 212] width 72 height 15
click at [57, 91] on span "Gestor de Pedidos" at bounding box center [48, 94] width 57 height 10
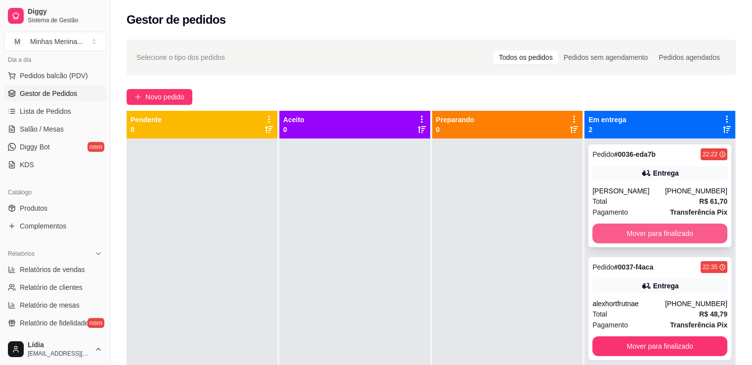
click at [637, 232] on button "Mover para finalizado" at bounding box center [660, 234] width 135 height 20
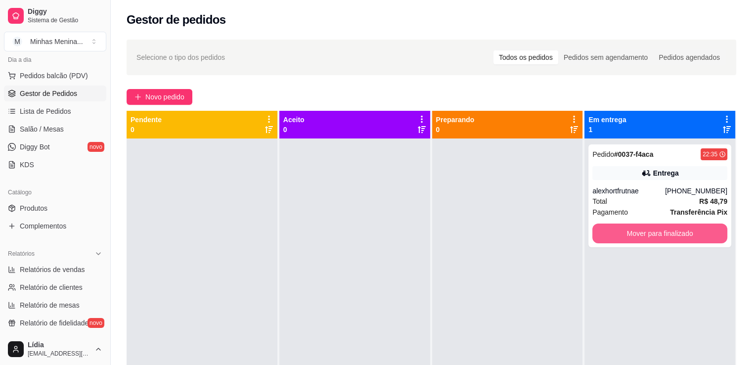
click at [638, 235] on button "Mover para finalizado" at bounding box center [660, 234] width 135 height 20
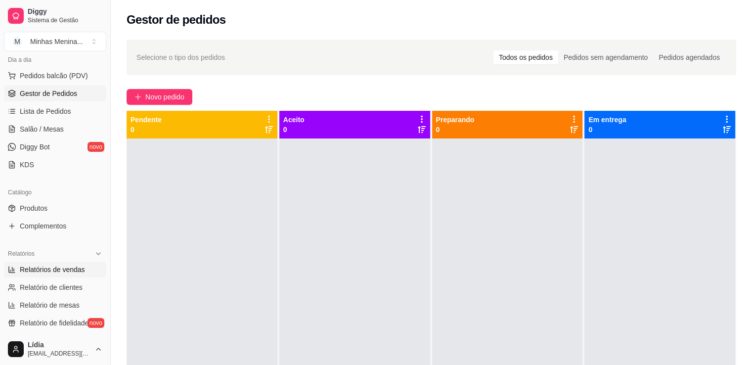
click at [51, 275] on link "Relatórios de vendas" at bounding box center [55, 270] width 102 height 16
select select "ALL"
select select "0"
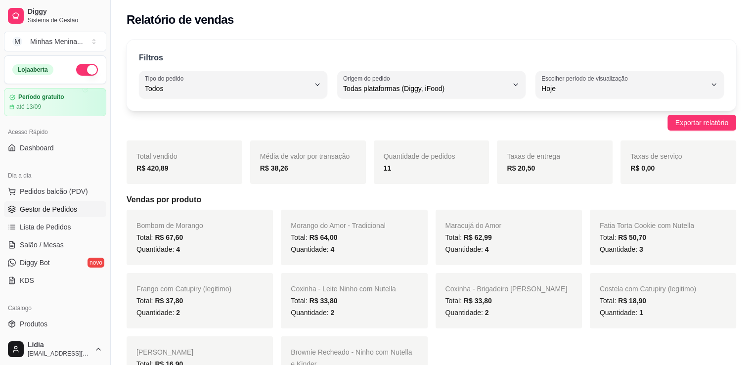
click at [45, 210] on span "Gestor de Pedidos" at bounding box center [48, 209] width 57 height 10
